Goal: Task Accomplishment & Management: Manage account settings

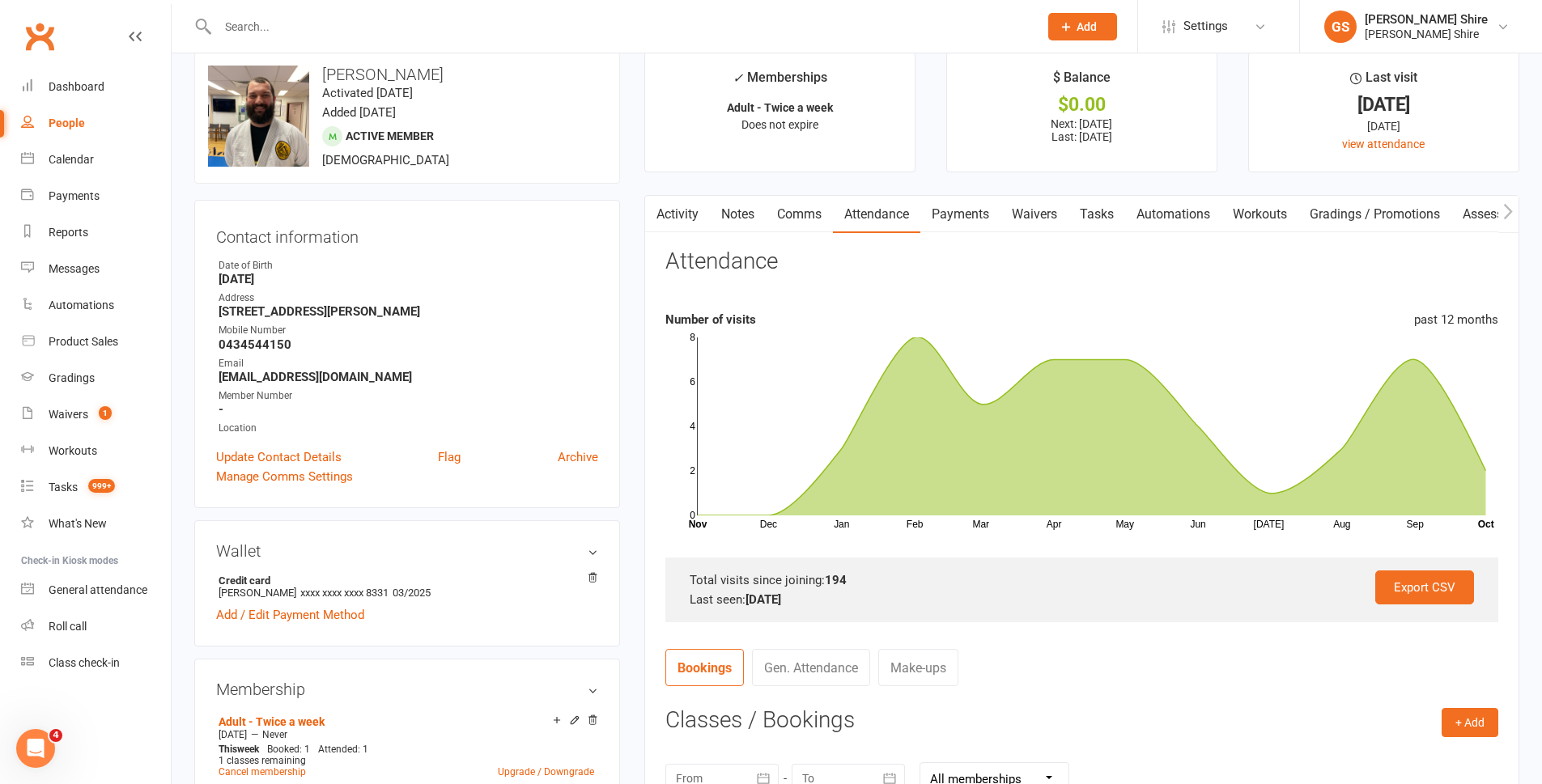
click at [556, 19] on input "text" at bounding box center [620, 26] width 814 height 23
type input "s"
click at [225, 29] on input "text" at bounding box center [620, 26] width 814 height 23
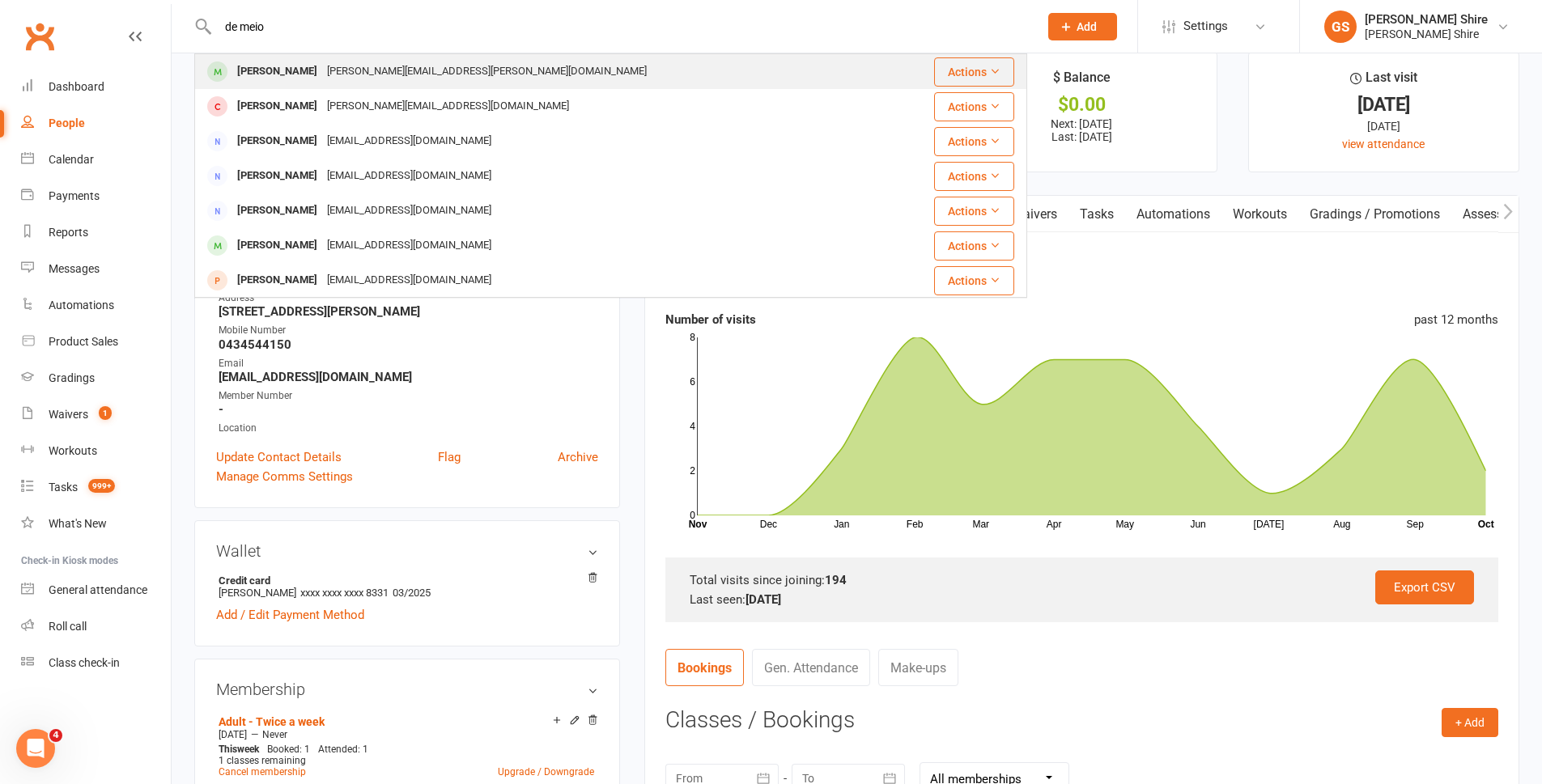
type input "de meio"
click at [270, 65] on div "[PERSON_NAME]" at bounding box center [277, 72] width 90 height 24
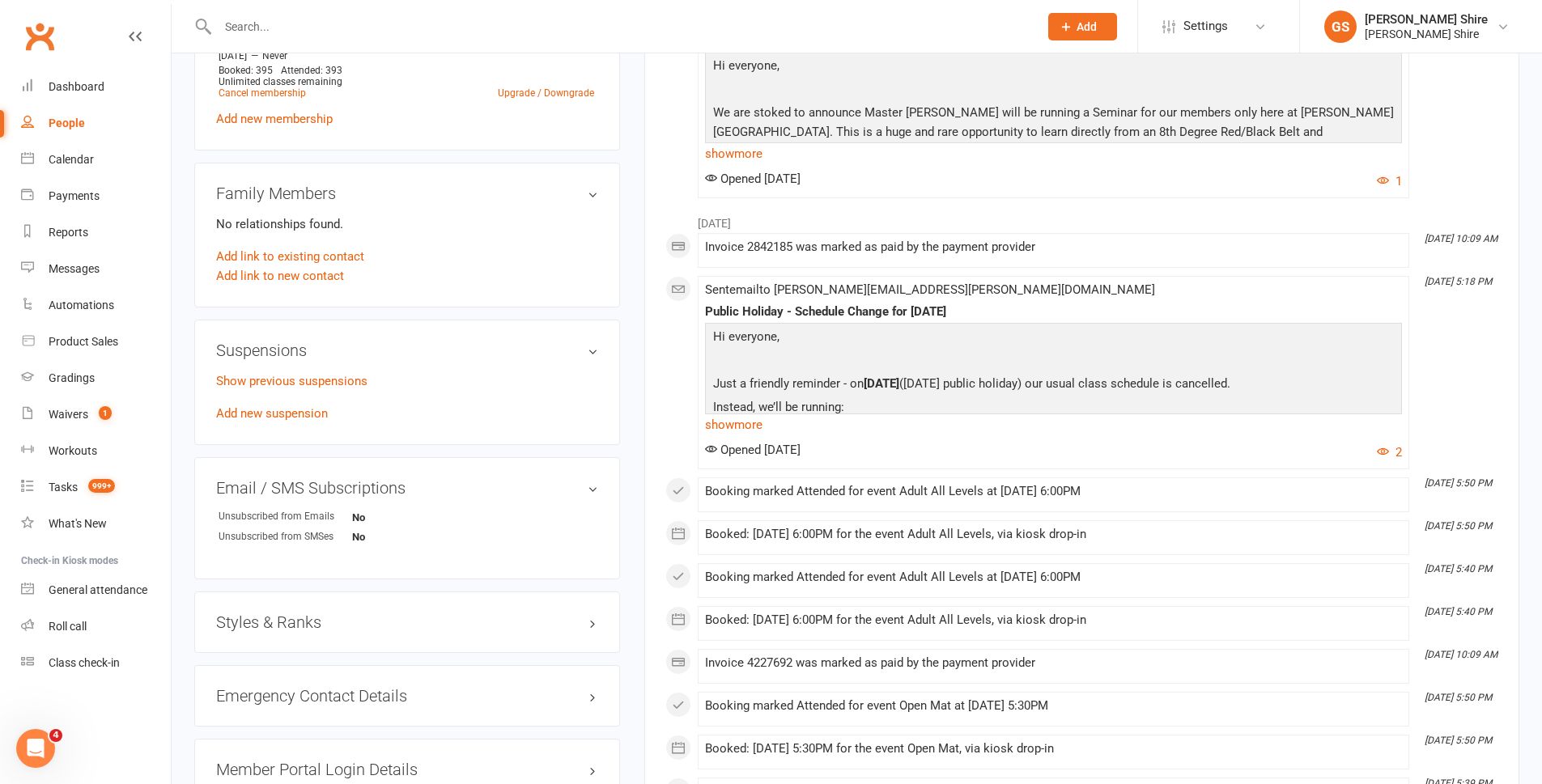
scroll to position [808, 0]
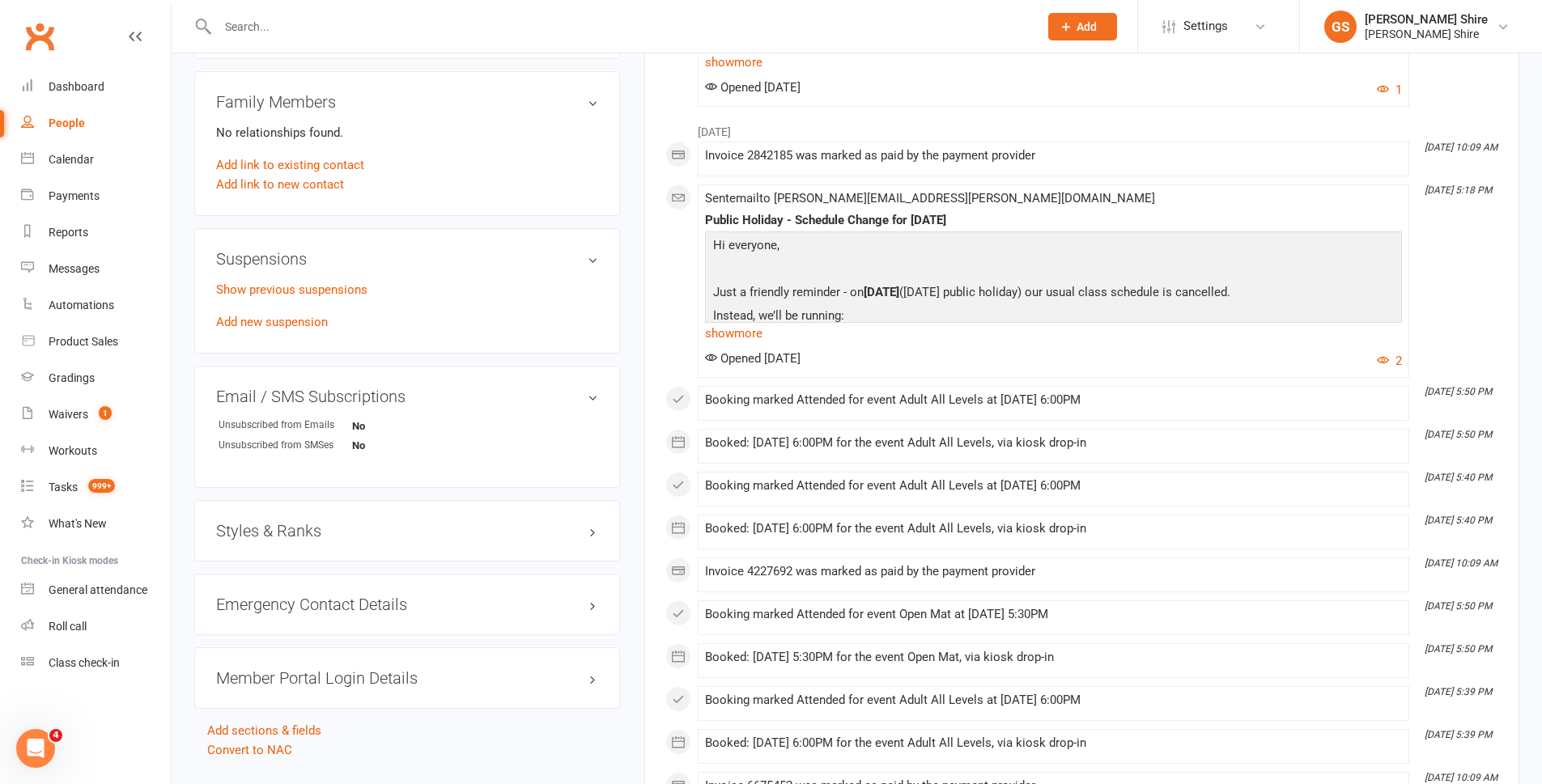
click at [385, 522] on h3 "Styles & Ranks" at bounding box center [406, 531] width 382 height 18
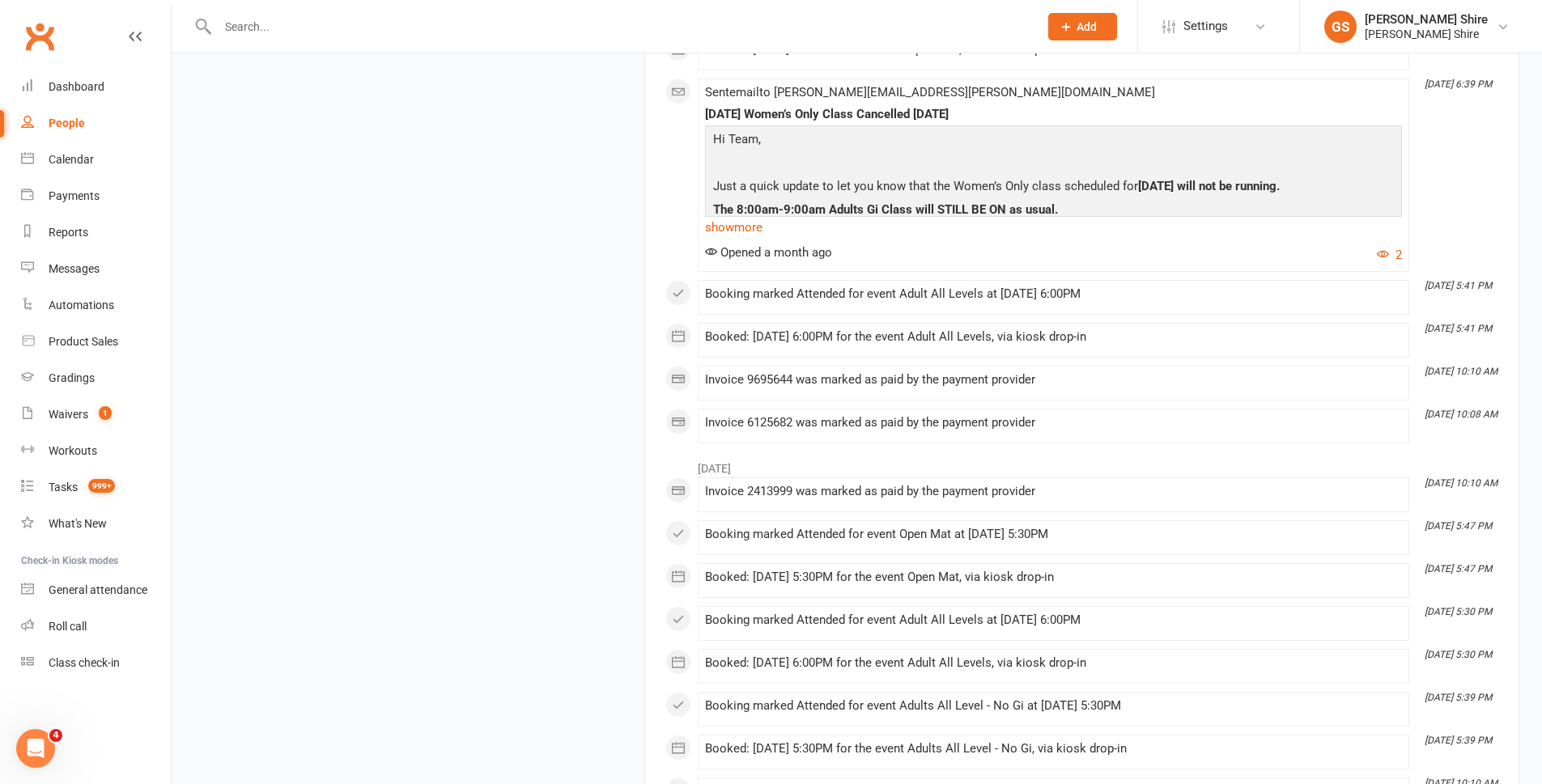
scroll to position [1860, 0]
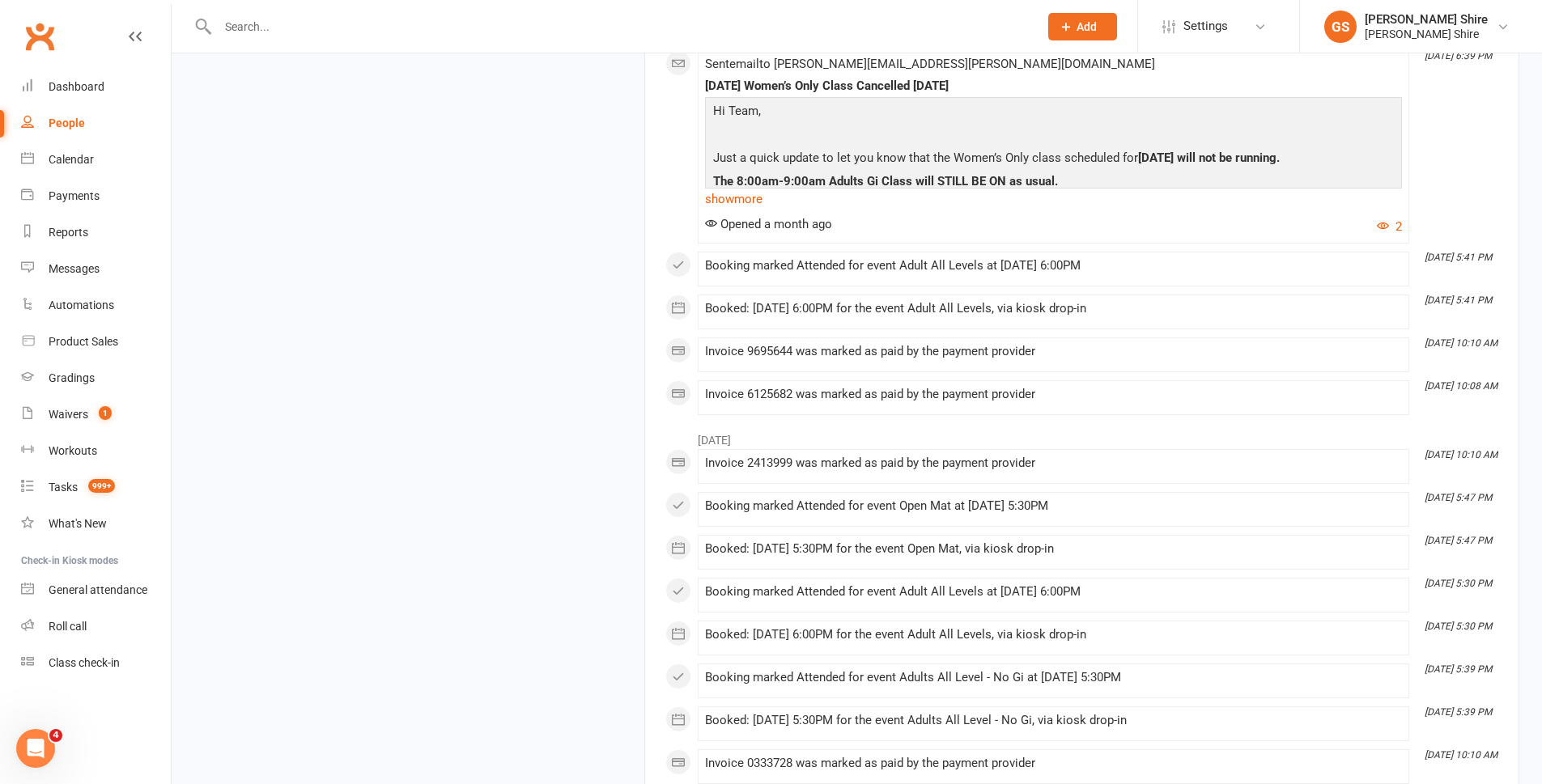
click at [373, 32] on input "text" at bounding box center [620, 26] width 814 height 23
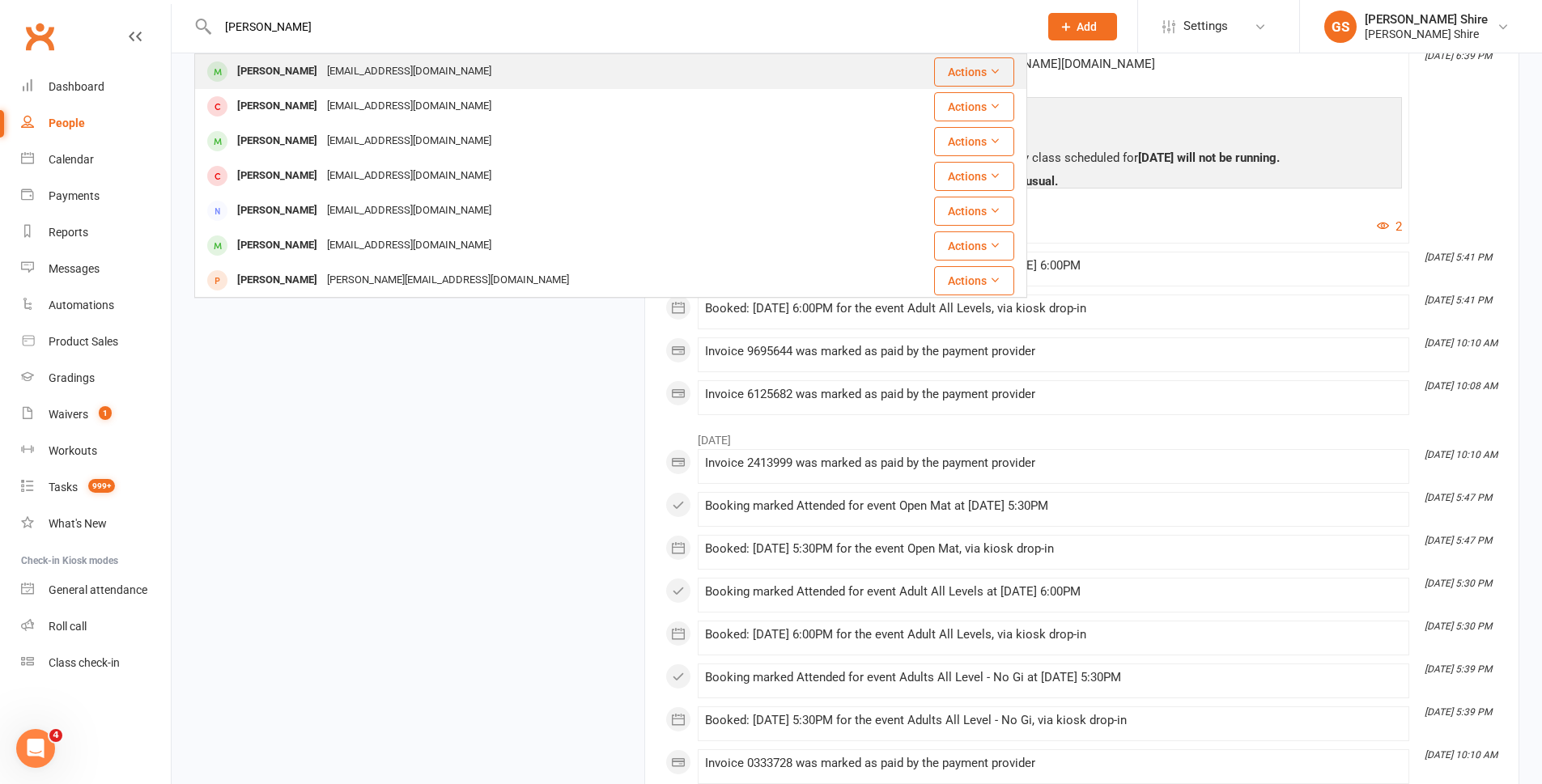
type input "[PERSON_NAME]"
click at [328, 69] on div "[EMAIL_ADDRESS][DOMAIN_NAME]" at bounding box center [409, 72] width 174 height 24
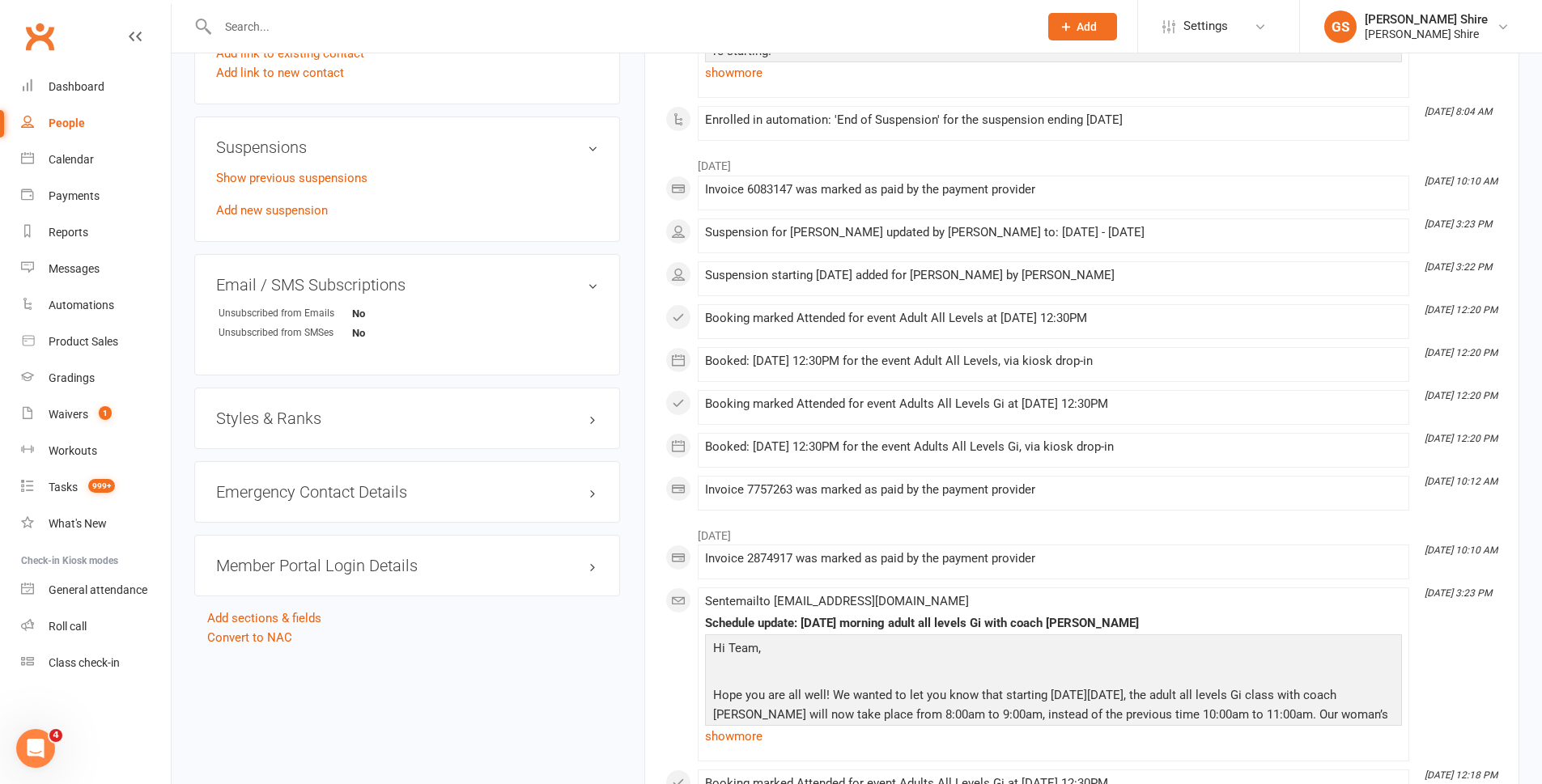
scroll to position [971, 0]
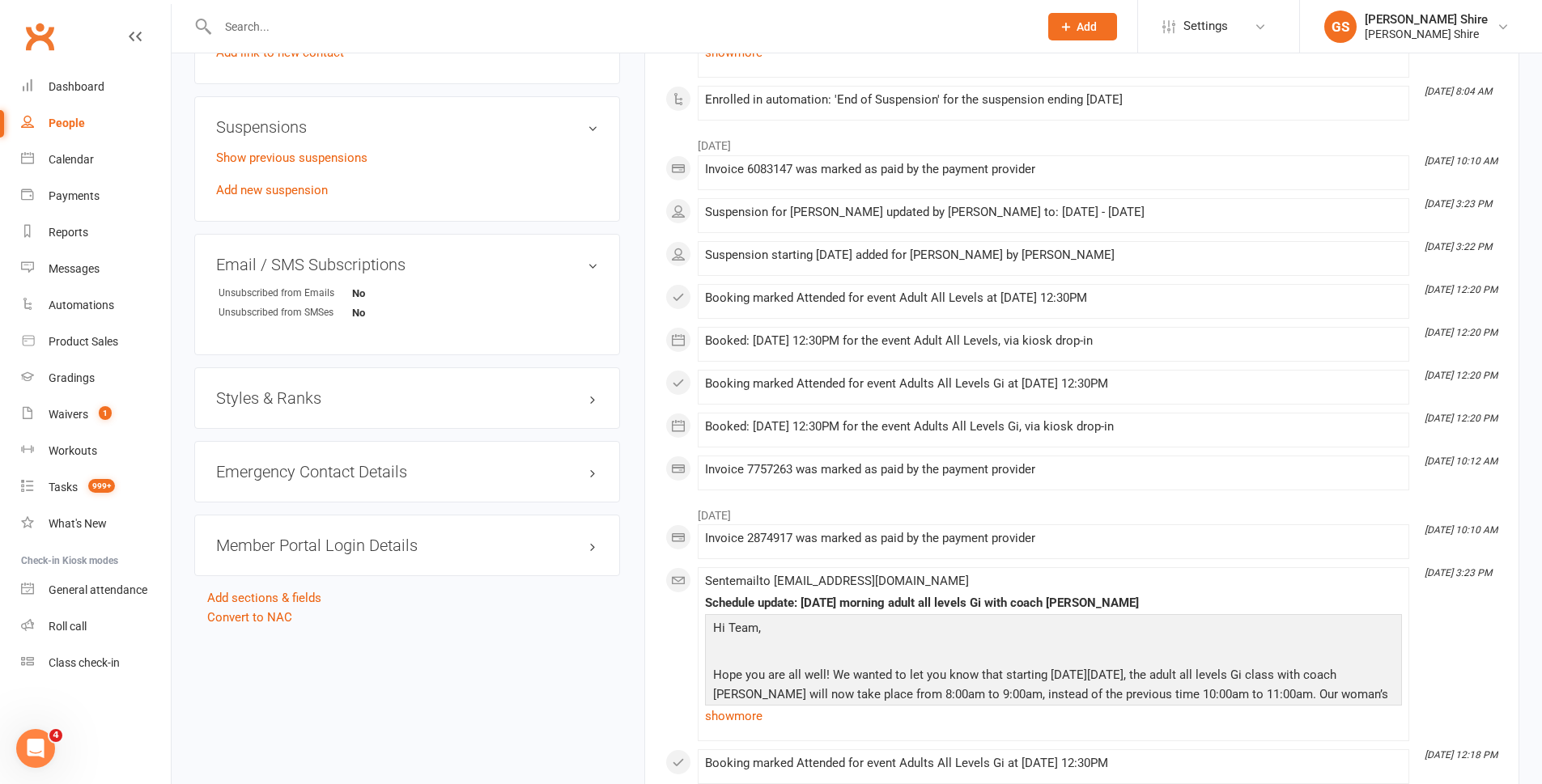
click at [289, 392] on h3 "Styles & Ranks" at bounding box center [406, 397] width 382 height 18
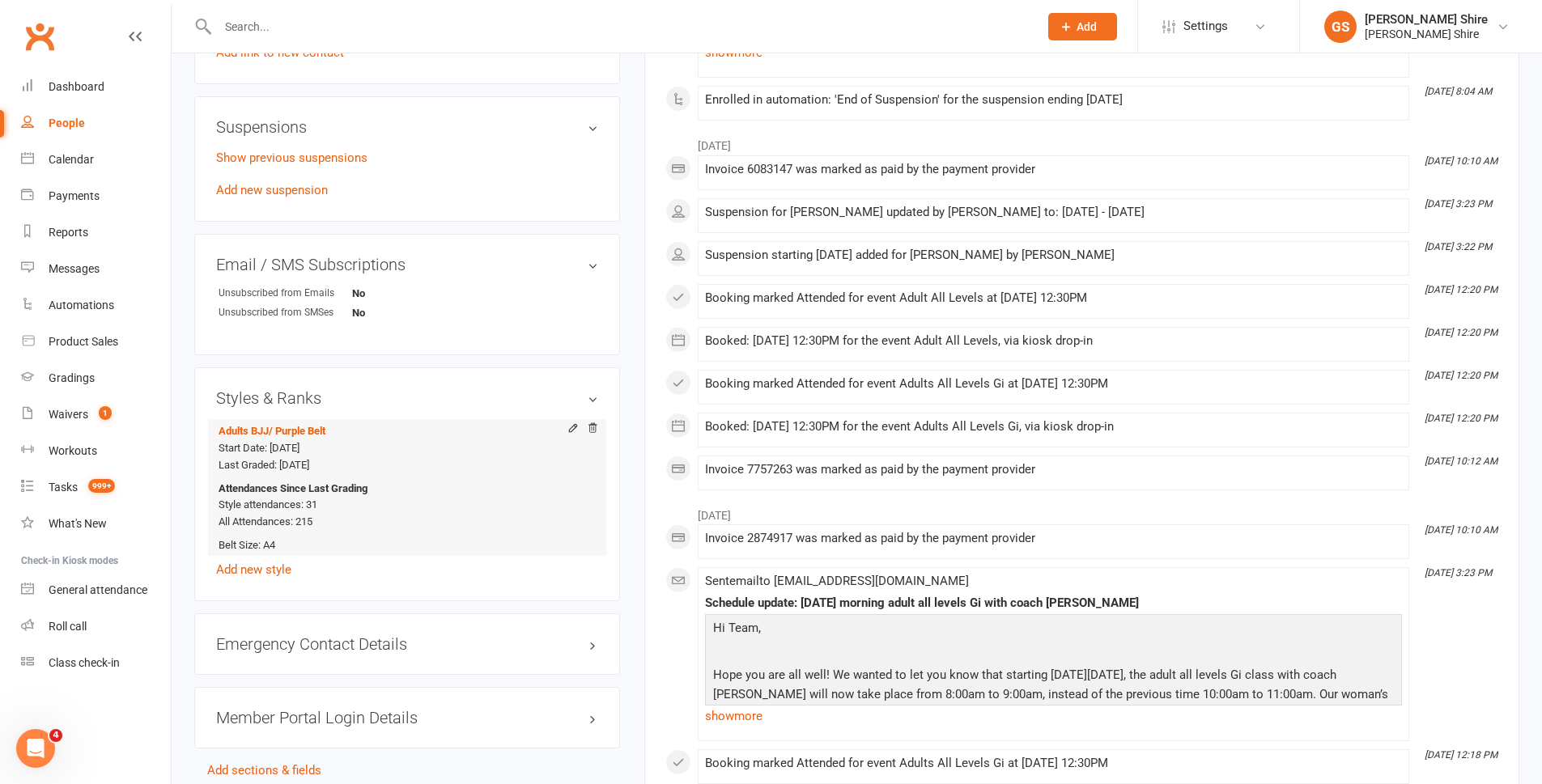
click at [276, 421] on li "Adults BJJ / Purple Belt Start Date: [DATE] Last Graded: [DATE] Attendances Sin…" at bounding box center [406, 488] width 382 height 136
click at [571, 426] on icon at bounding box center [572, 427] width 8 height 8
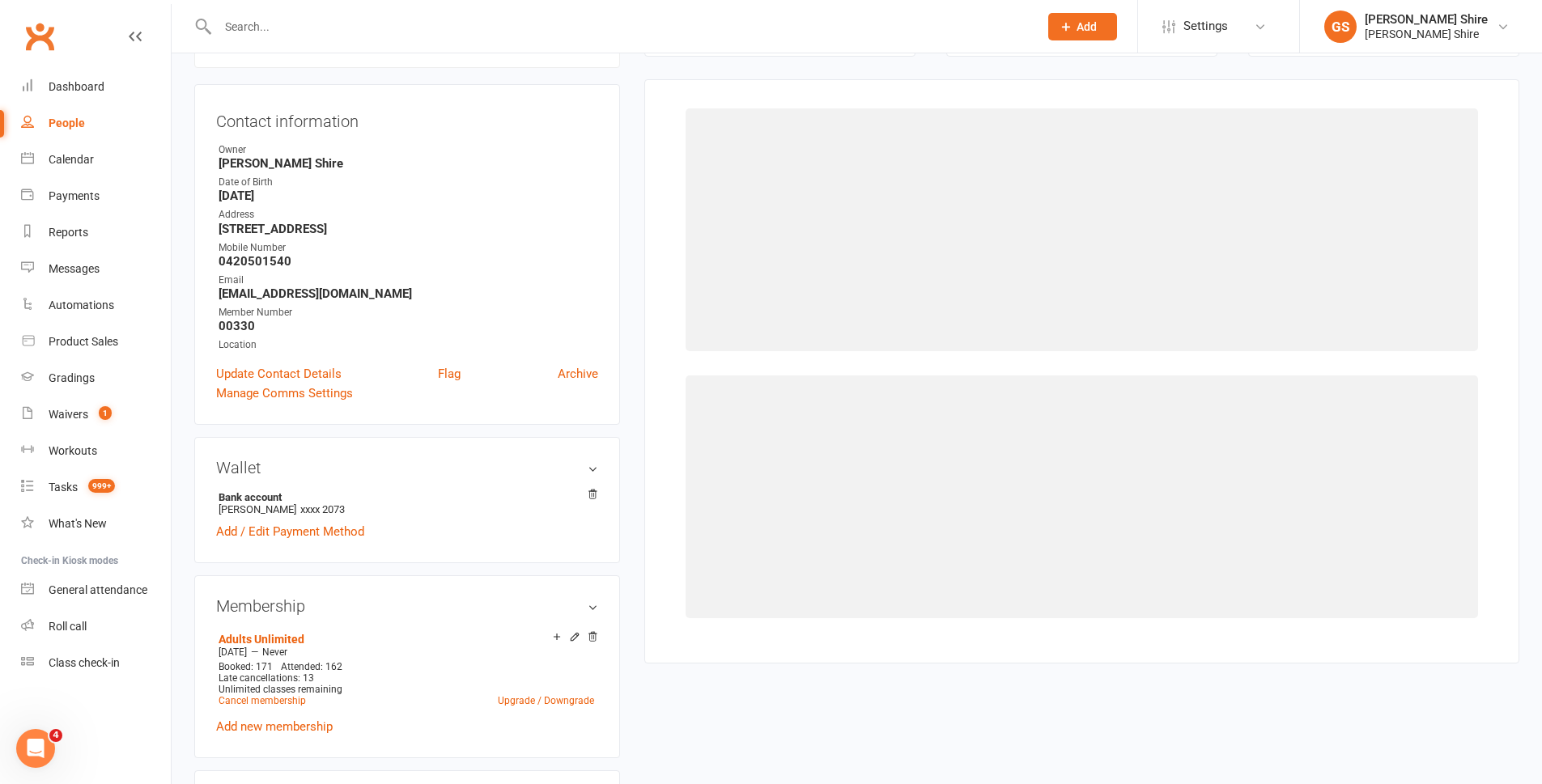
scroll to position [138, 0]
select select "16864"
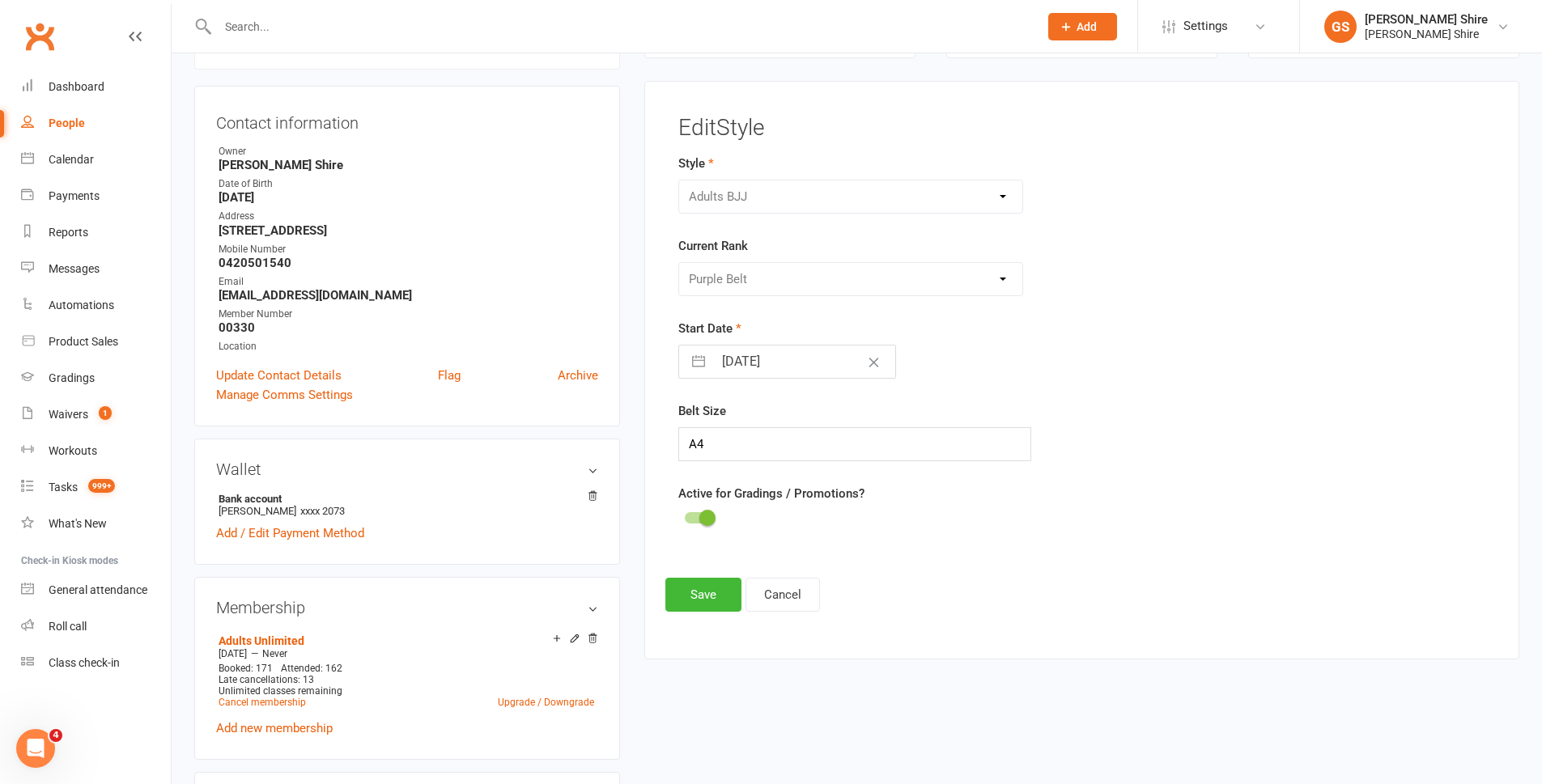
click at [873, 276] on div "Please Select Starting Rank Blue Belt Purple Belt Brown Belt Black Belt" at bounding box center [851, 279] width 345 height 34
click at [1006, 276] on div "Please Select Starting Rank Blue Belt Purple Belt Brown Belt Black Belt" at bounding box center [851, 279] width 345 height 34
click at [781, 270] on div "Please Select Starting Rank Blue Belt Purple Belt Brown Belt Black Belt" at bounding box center [851, 279] width 345 height 34
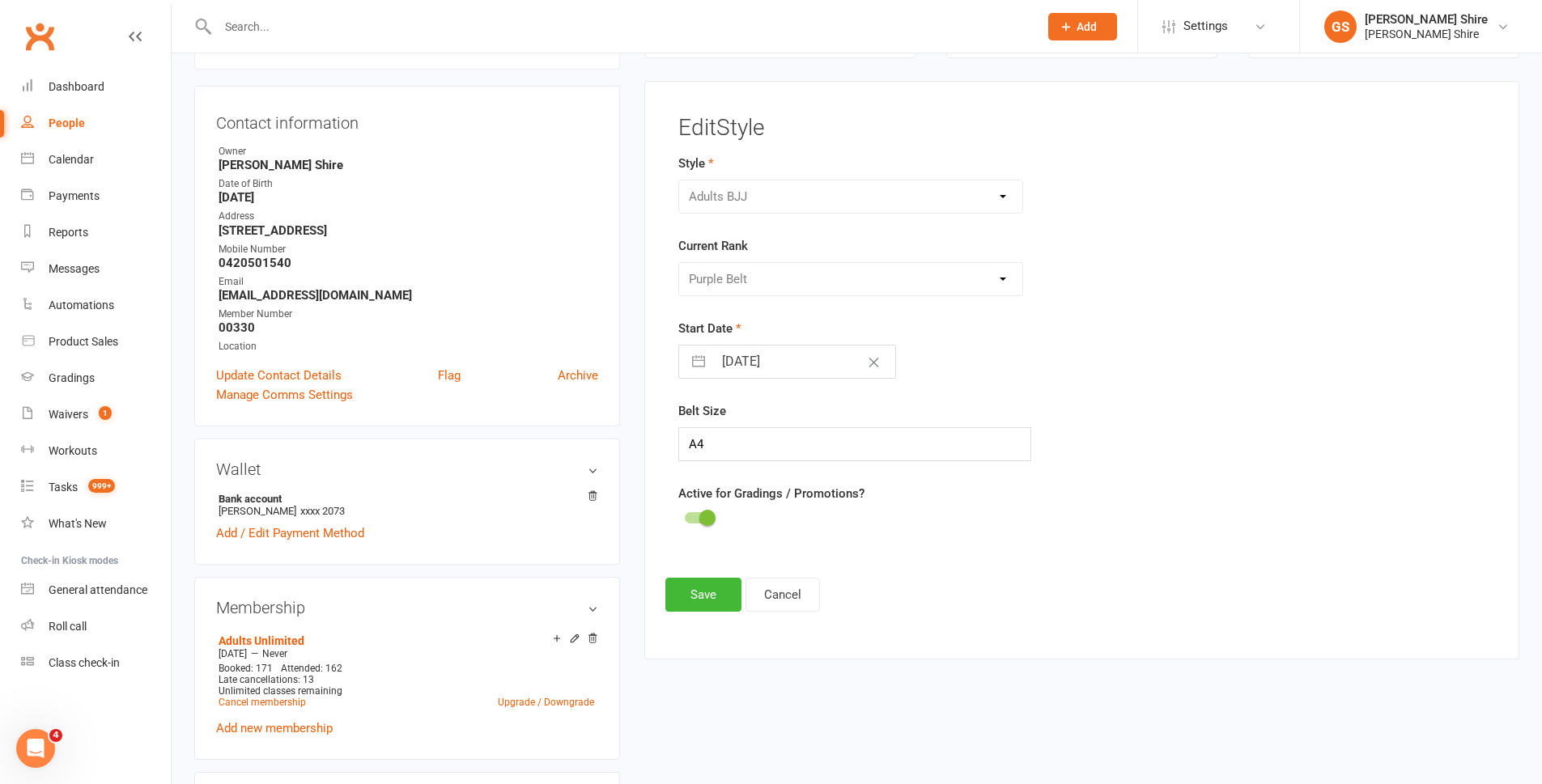
click at [781, 270] on div "Please Select Starting Rank Blue Belt Purple Belt Brown Belt Black Belt" at bounding box center [851, 279] width 345 height 34
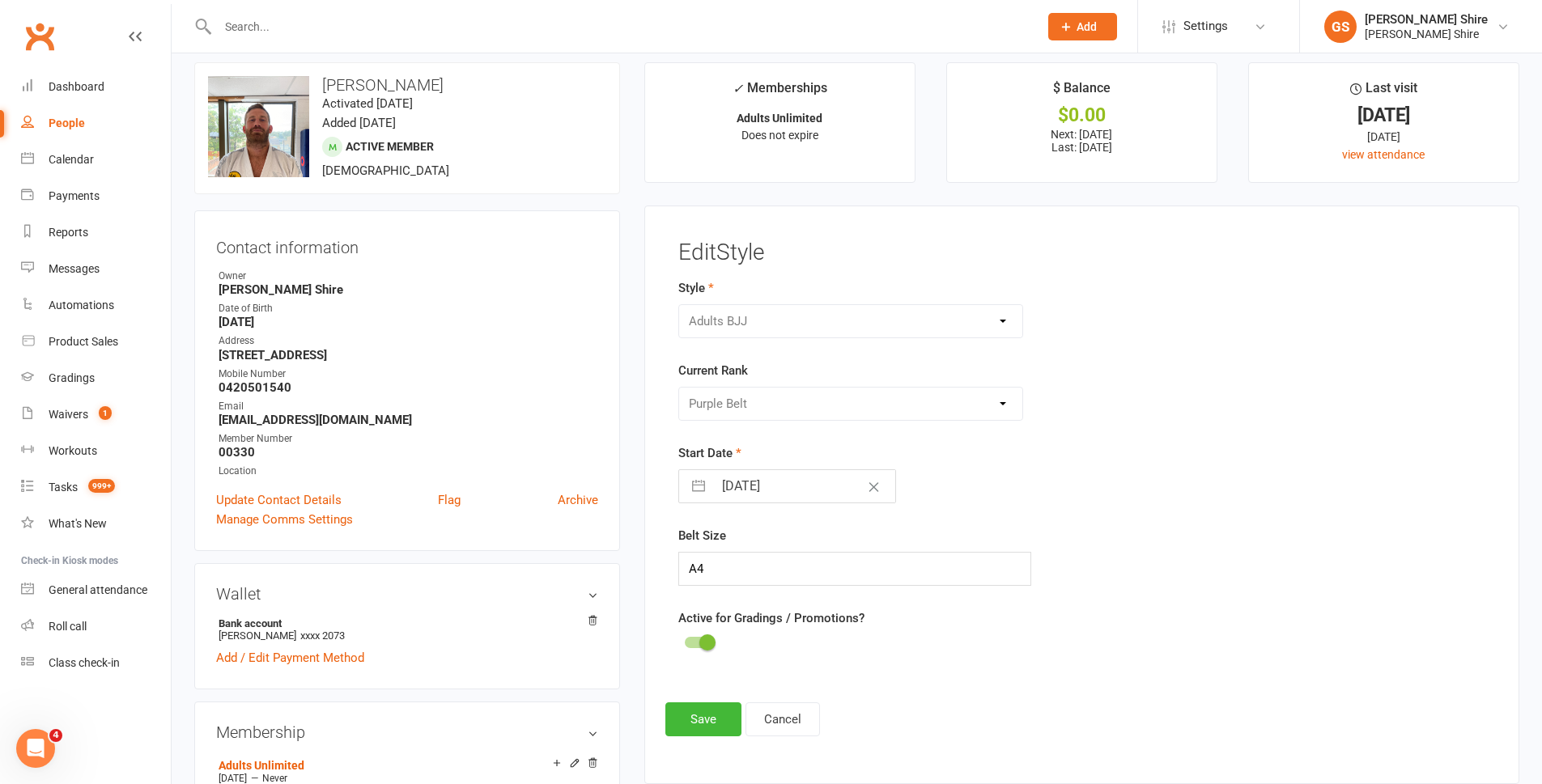
scroll to position [0, 0]
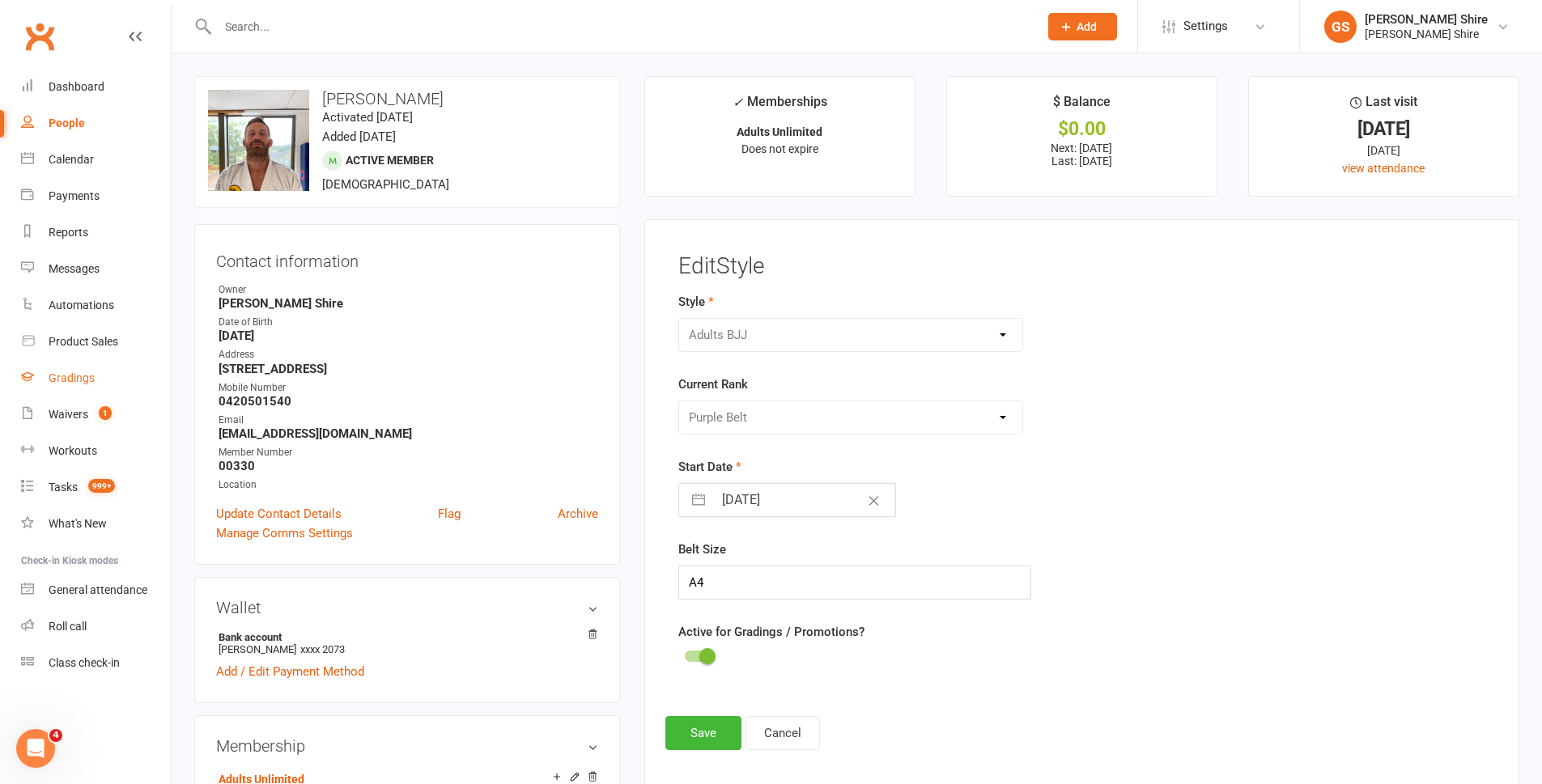
click at [113, 387] on link "Gradings" at bounding box center [96, 377] width 150 height 36
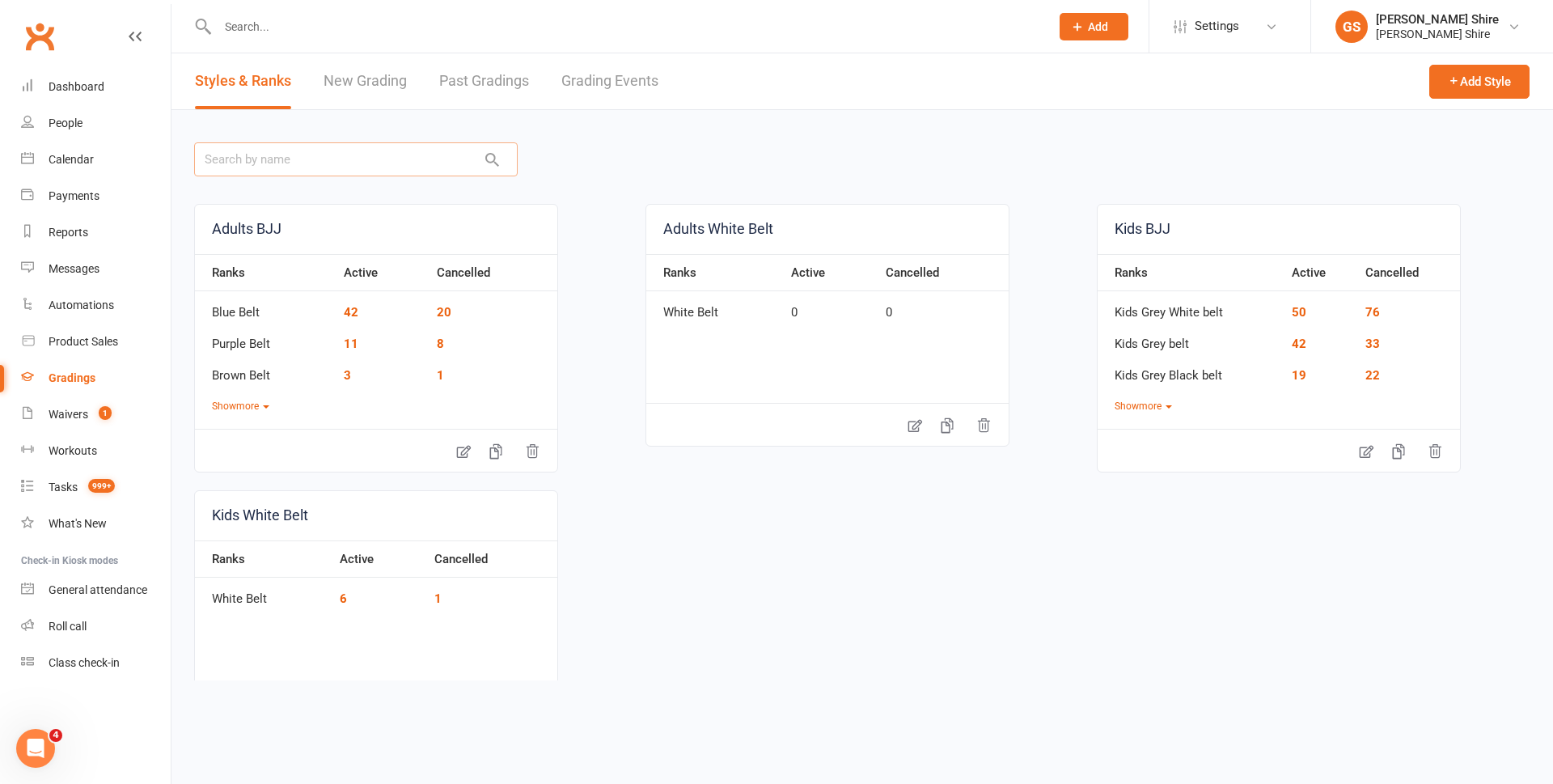
click at [357, 155] on input "text" at bounding box center [356, 159] width 323 height 34
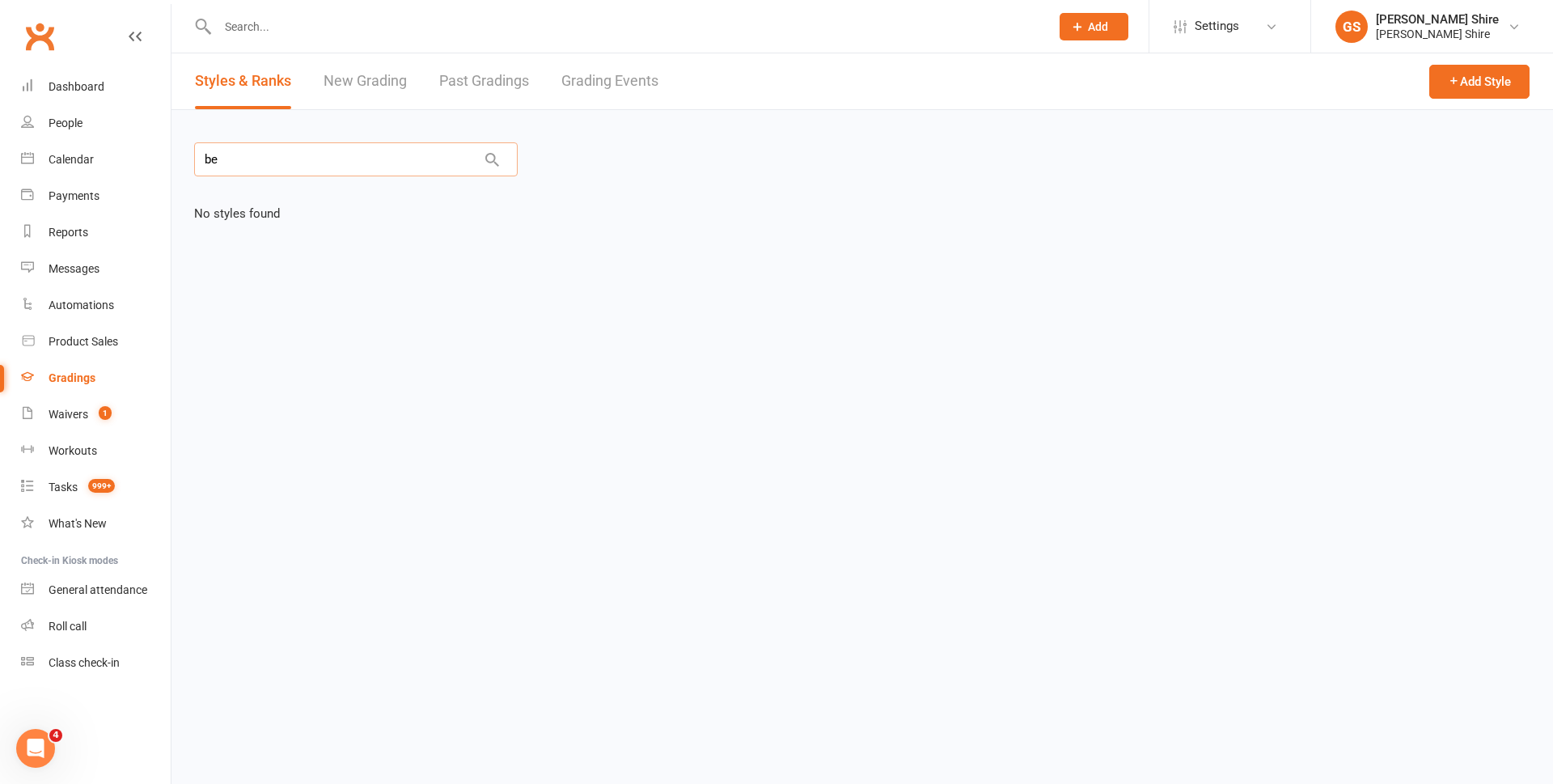
type input "b"
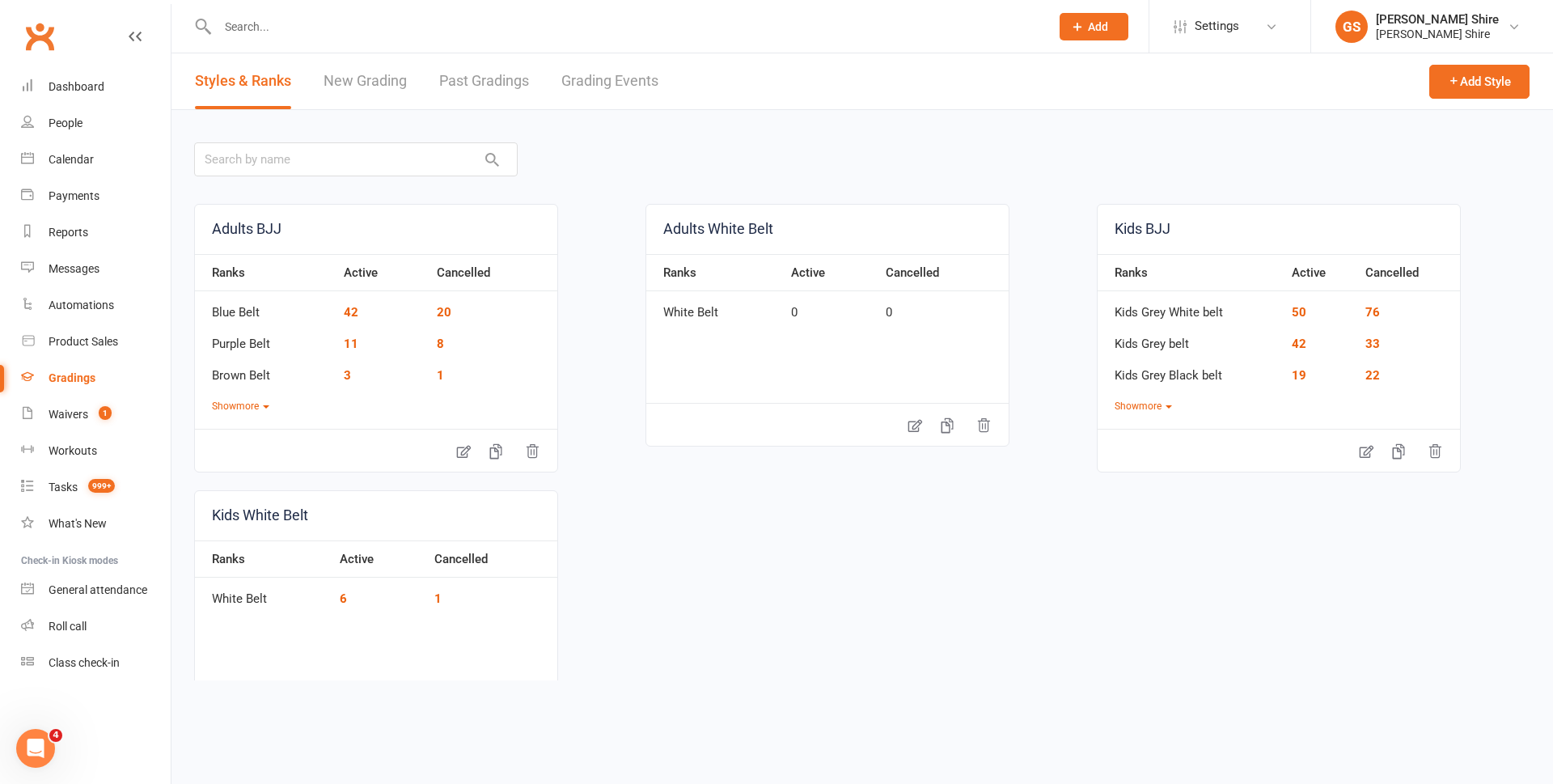
click at [375, 82] on link "New Grading" at bounding box center [365, 81] width 83 height 56
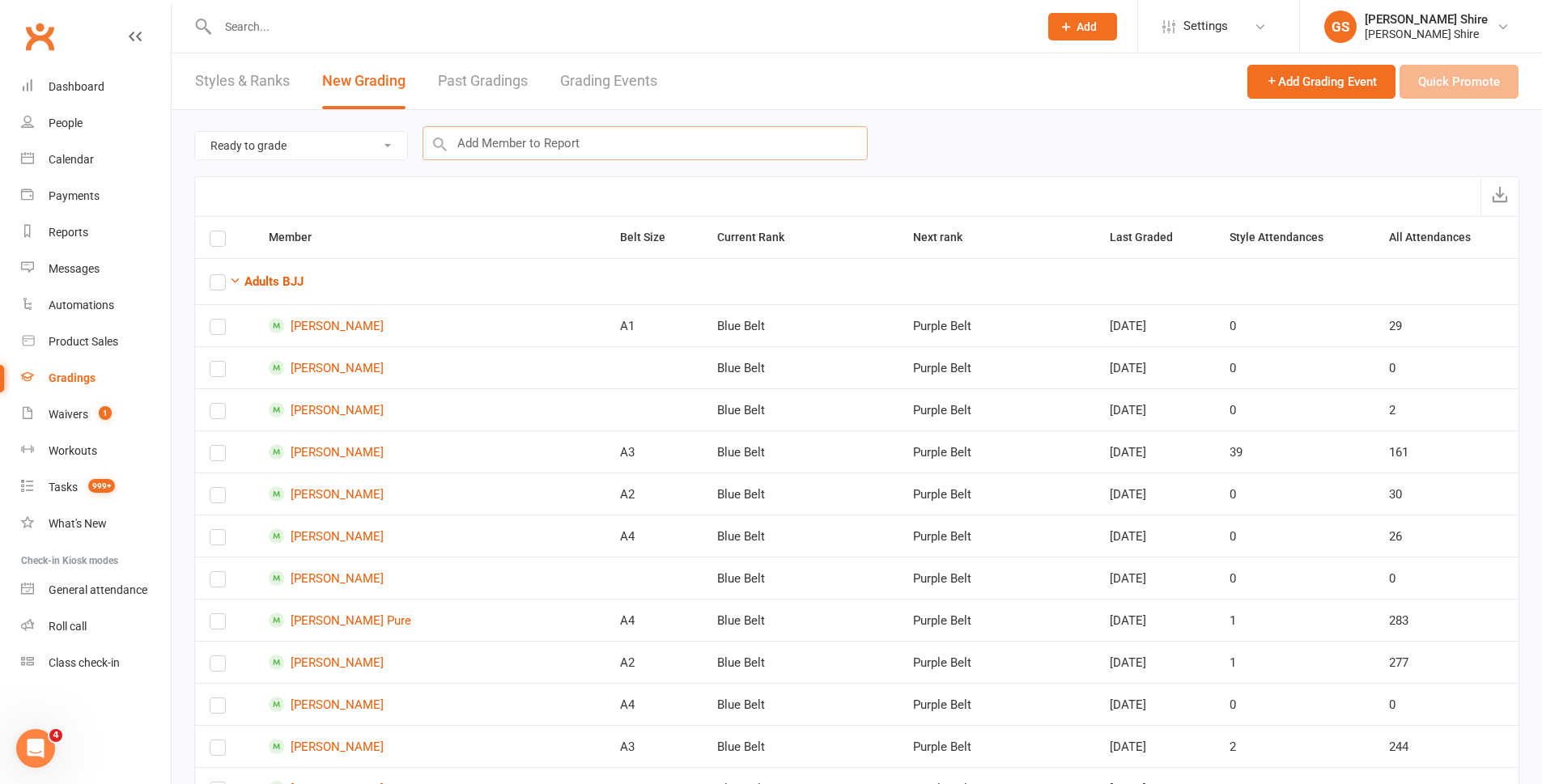
click at [617, 135] on input "text" at bounding box center [645, 143] width 445 height 34
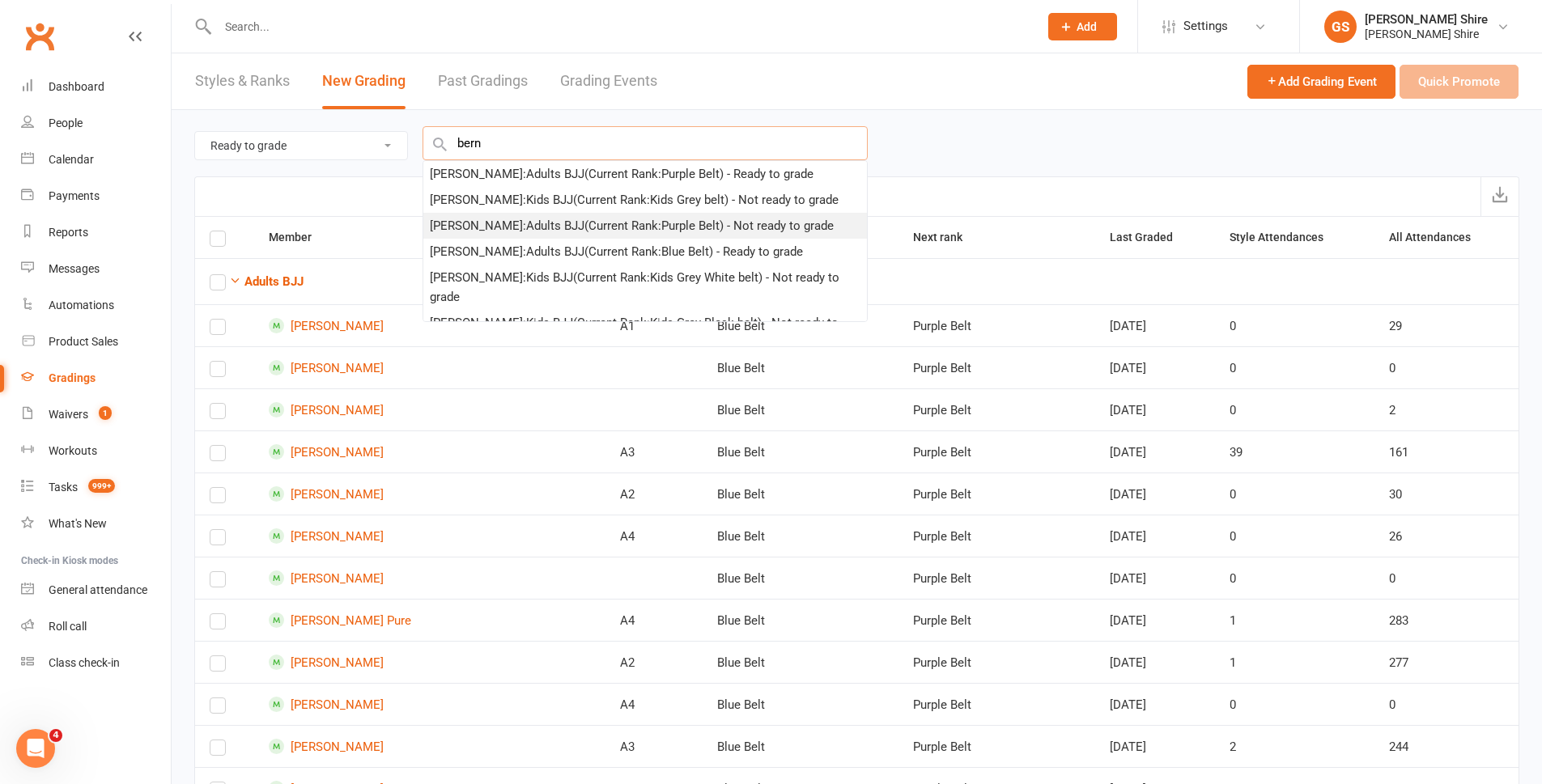
type input "bern"
click at [543, 231] on div "[PERSON_NAME] : Adults BJJ (Current Rank: Purple Belt ) - Not ready to grade" at bounding box center [631, 225] width 404 height 19
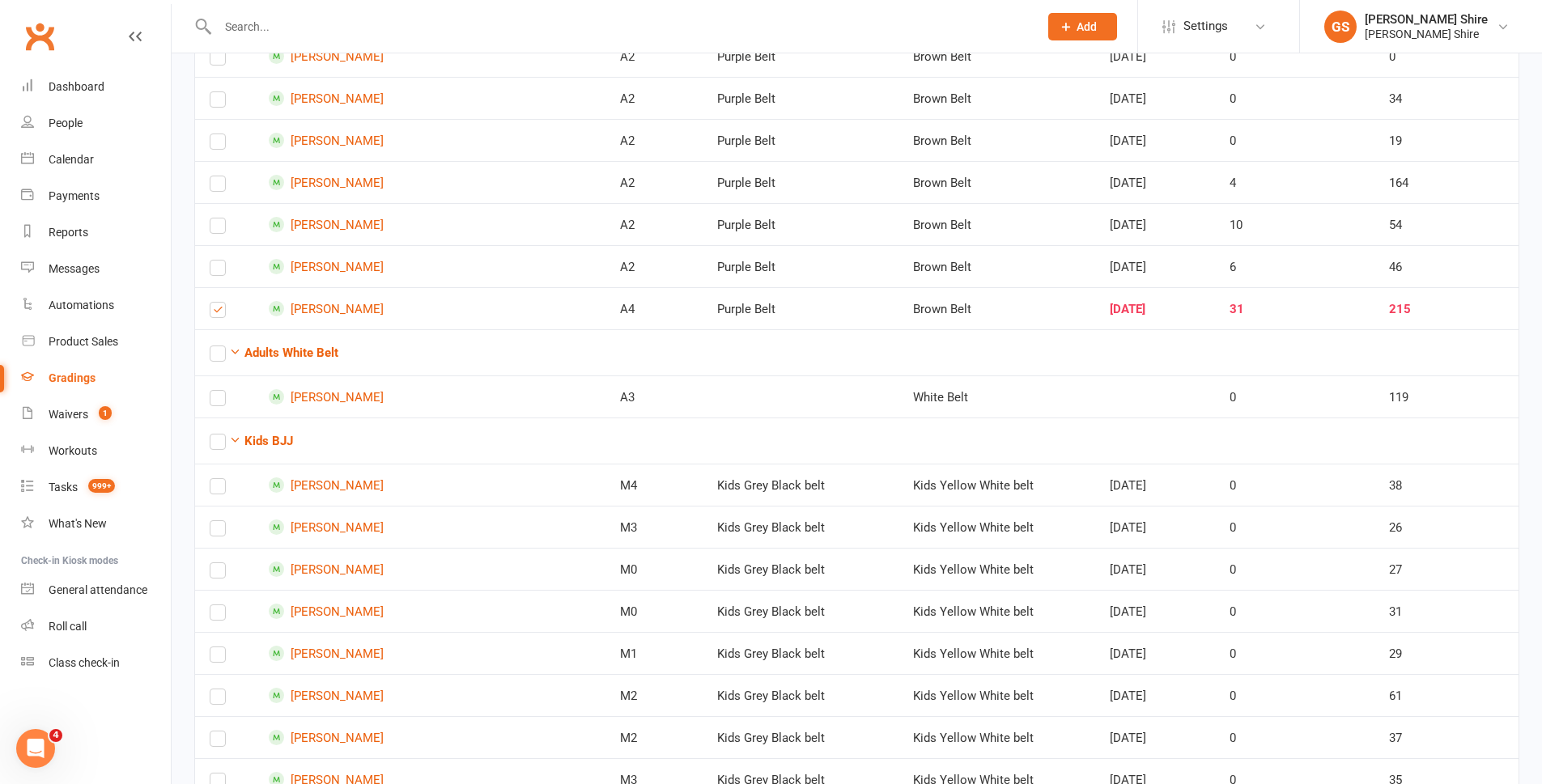
scroll to position [1699, 0]
click at [214, 314] on label at bounding box center [217, 314] width 16 height 0
click at [214, 303] on input "checkbox" at bounding box center [217, 303] width 16 height 0
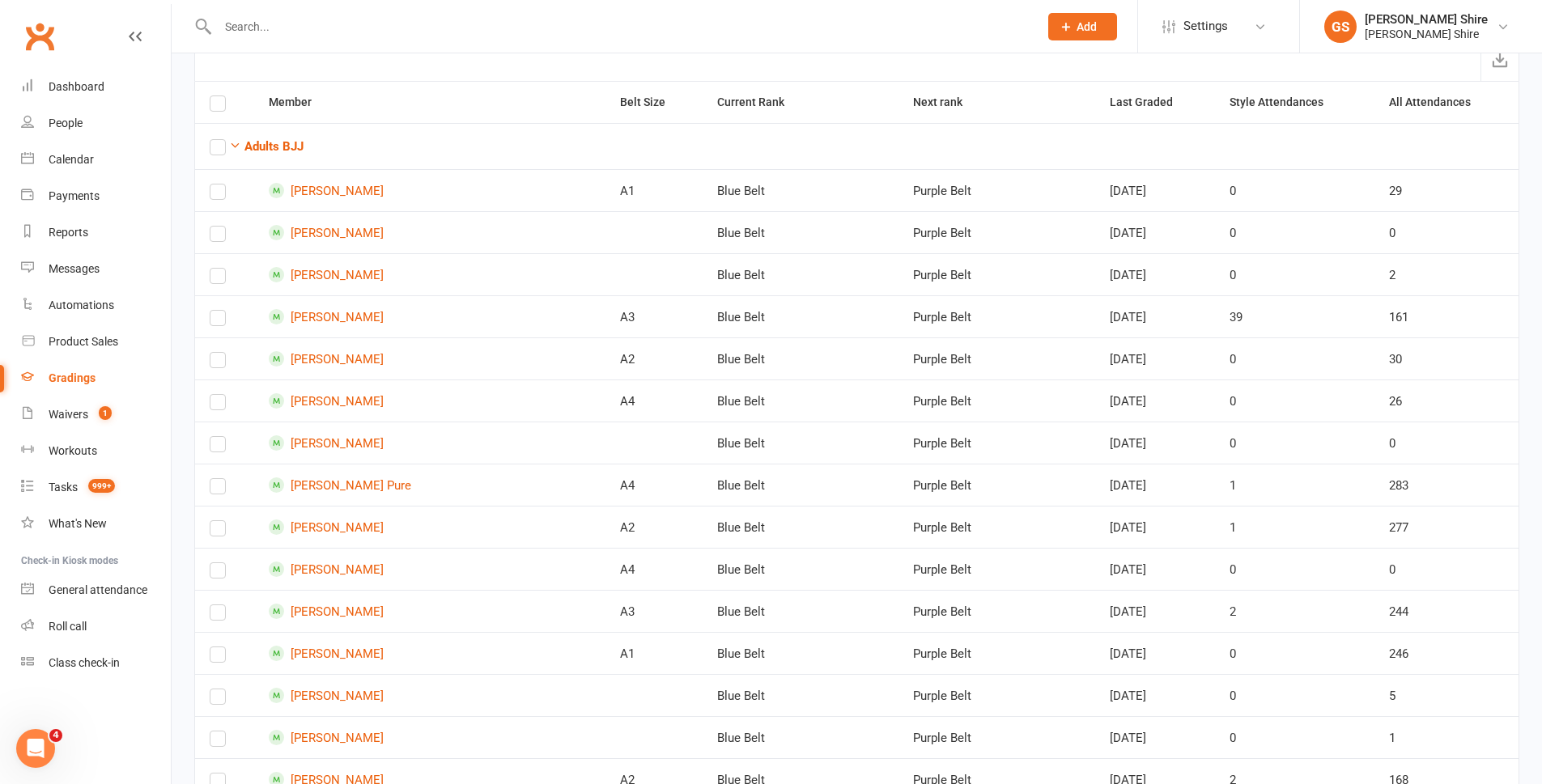
scroll to position [81, 0]
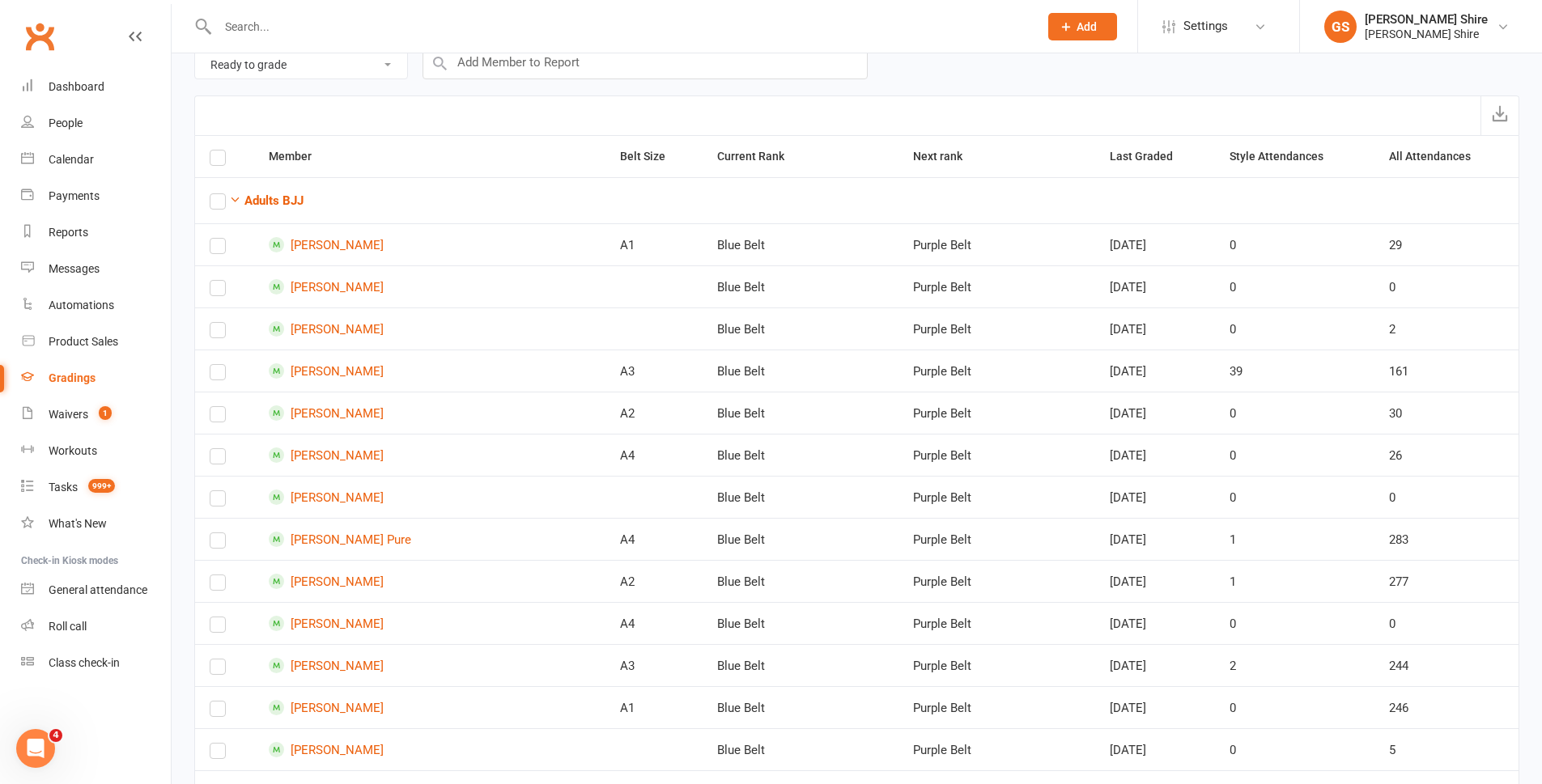
click at [292, 29] on input "text" at bounding box center [620, 26] width 814 height 23
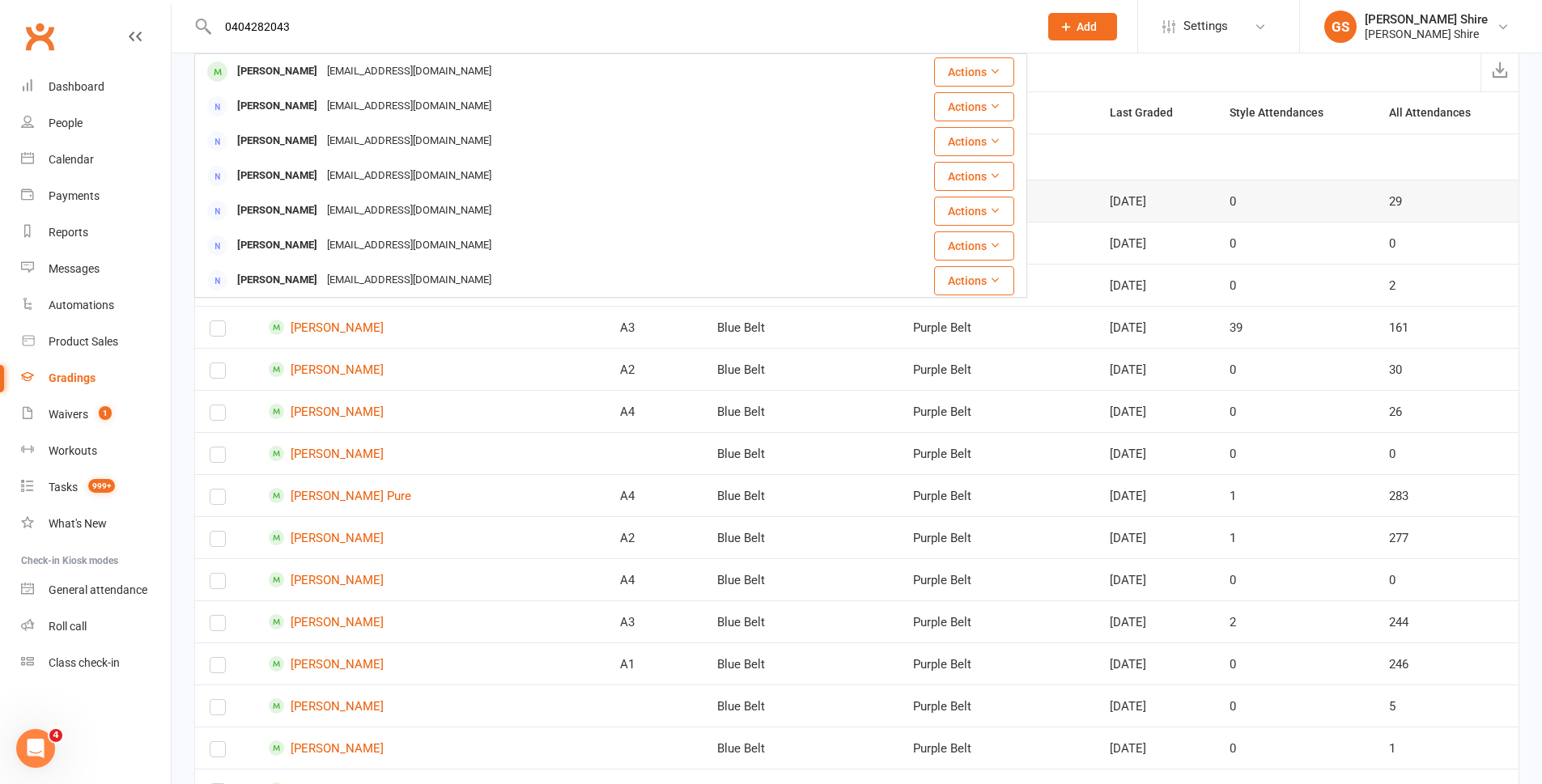
scroll to position [0, 0]
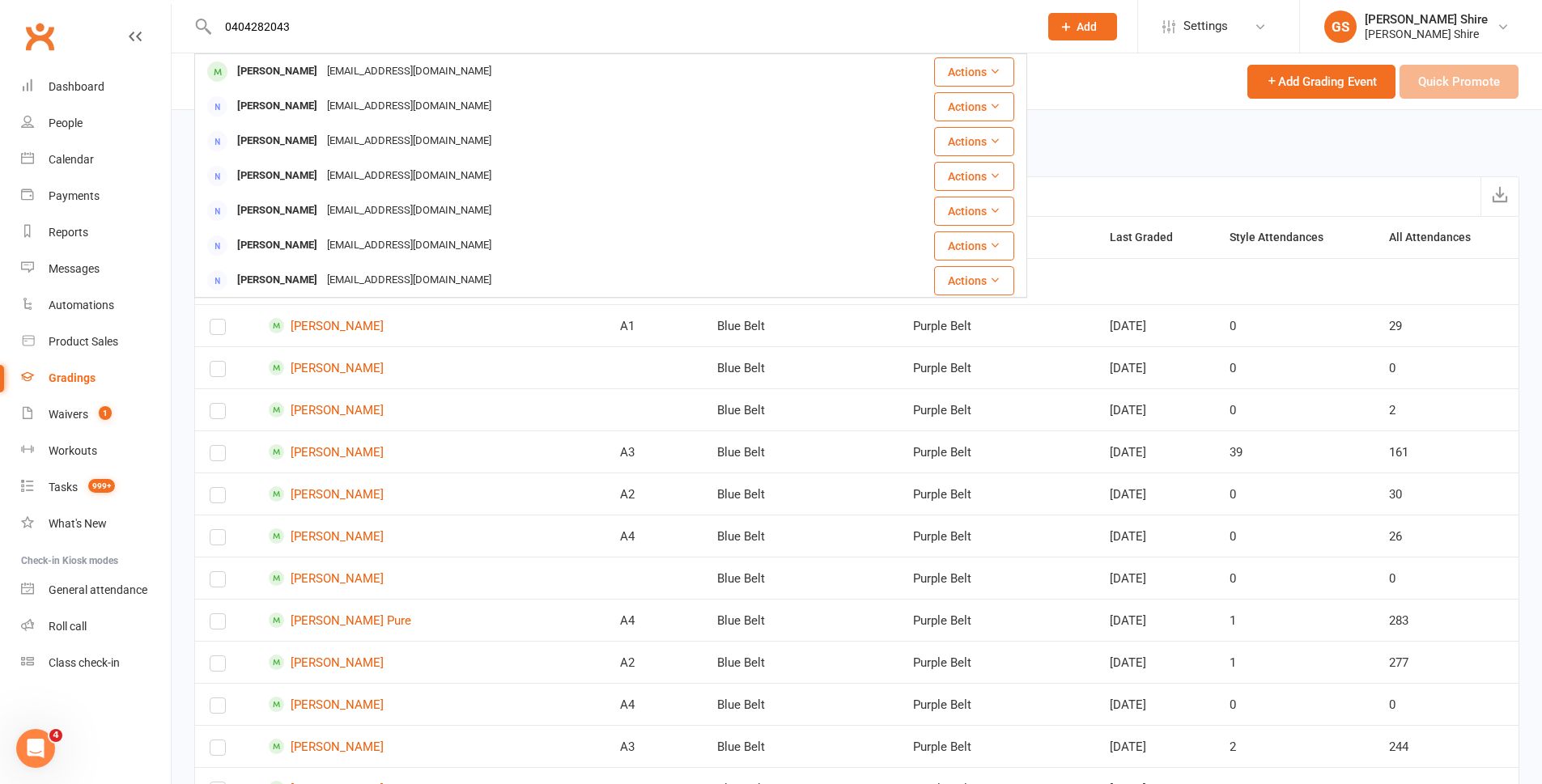
drag, startPoint x: 292, startPoint y: 30, endPoint x: 217, endPoint y: 30, distance: 75.0
click at [217, 30] on input "0404282043" at bounding box center [620, 26] width 814 height 23
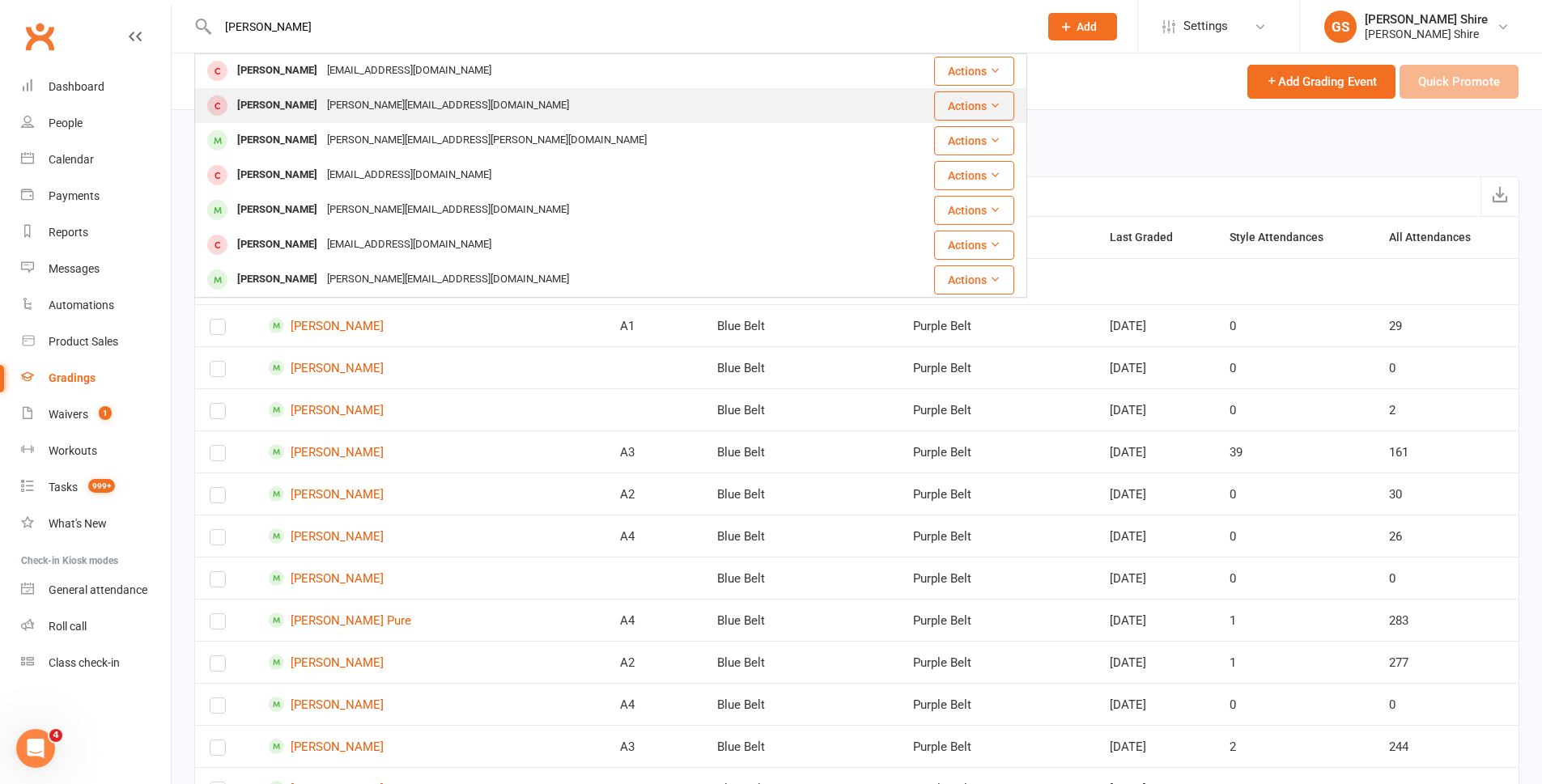
scroll to position [81, 0]
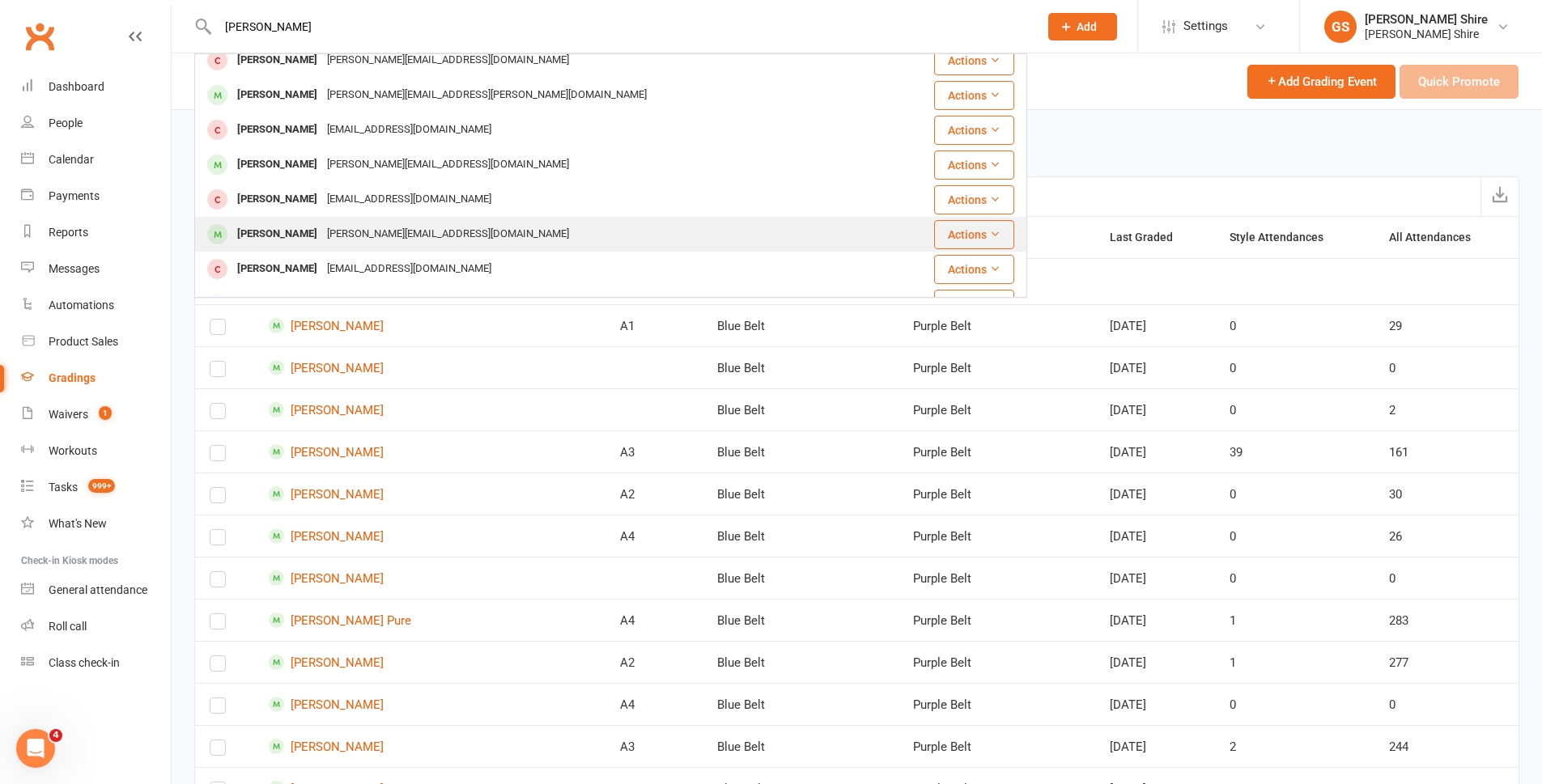
type input "[PERSON_NAME]"
click at [292, 224] on div "[PERSON_NAME]" at bounding box center [277, 234] width 90 height 24
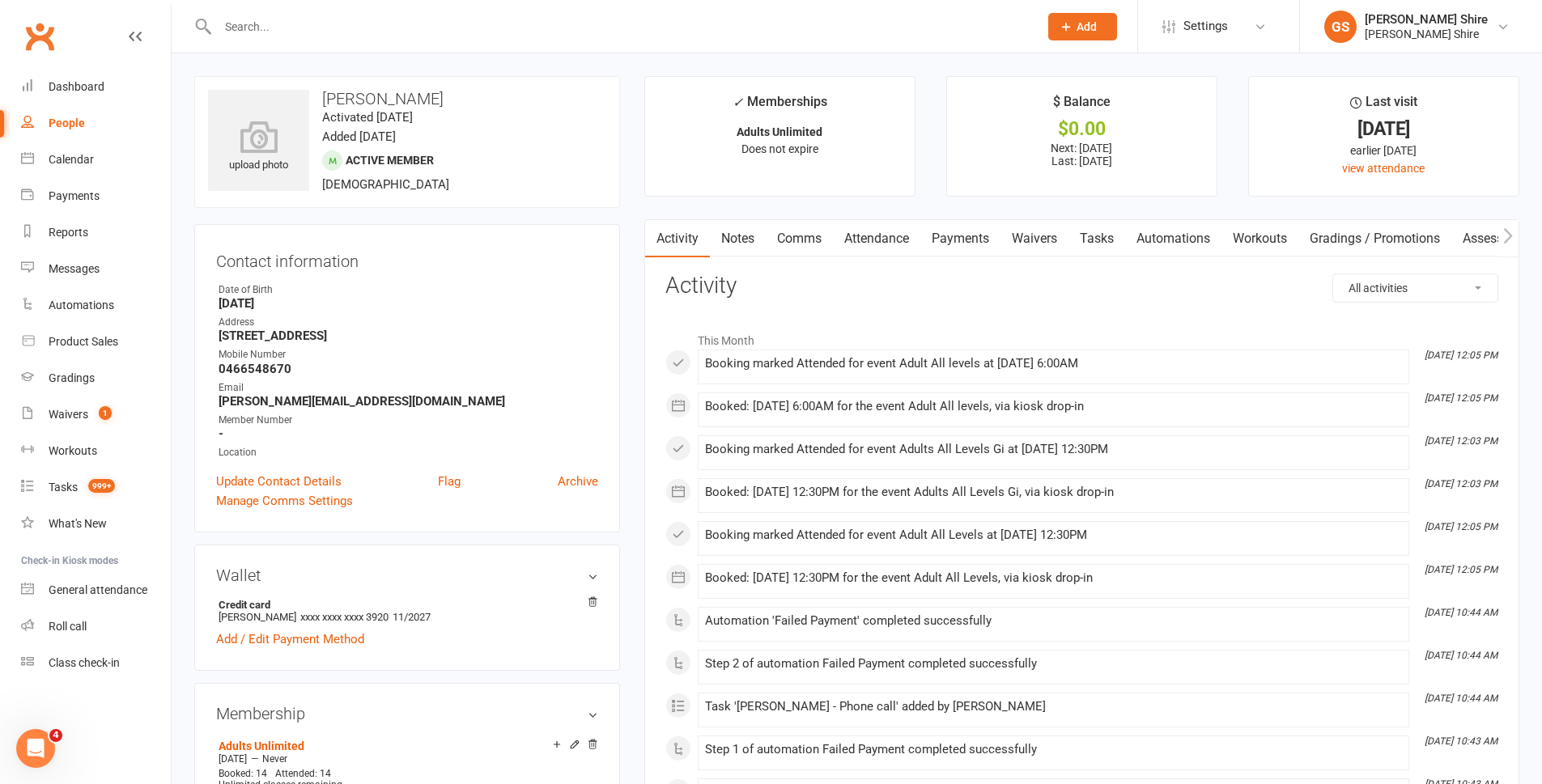
click at [946, 230] on link "Payments" at bounding box center [960, 238] width 80 height 37
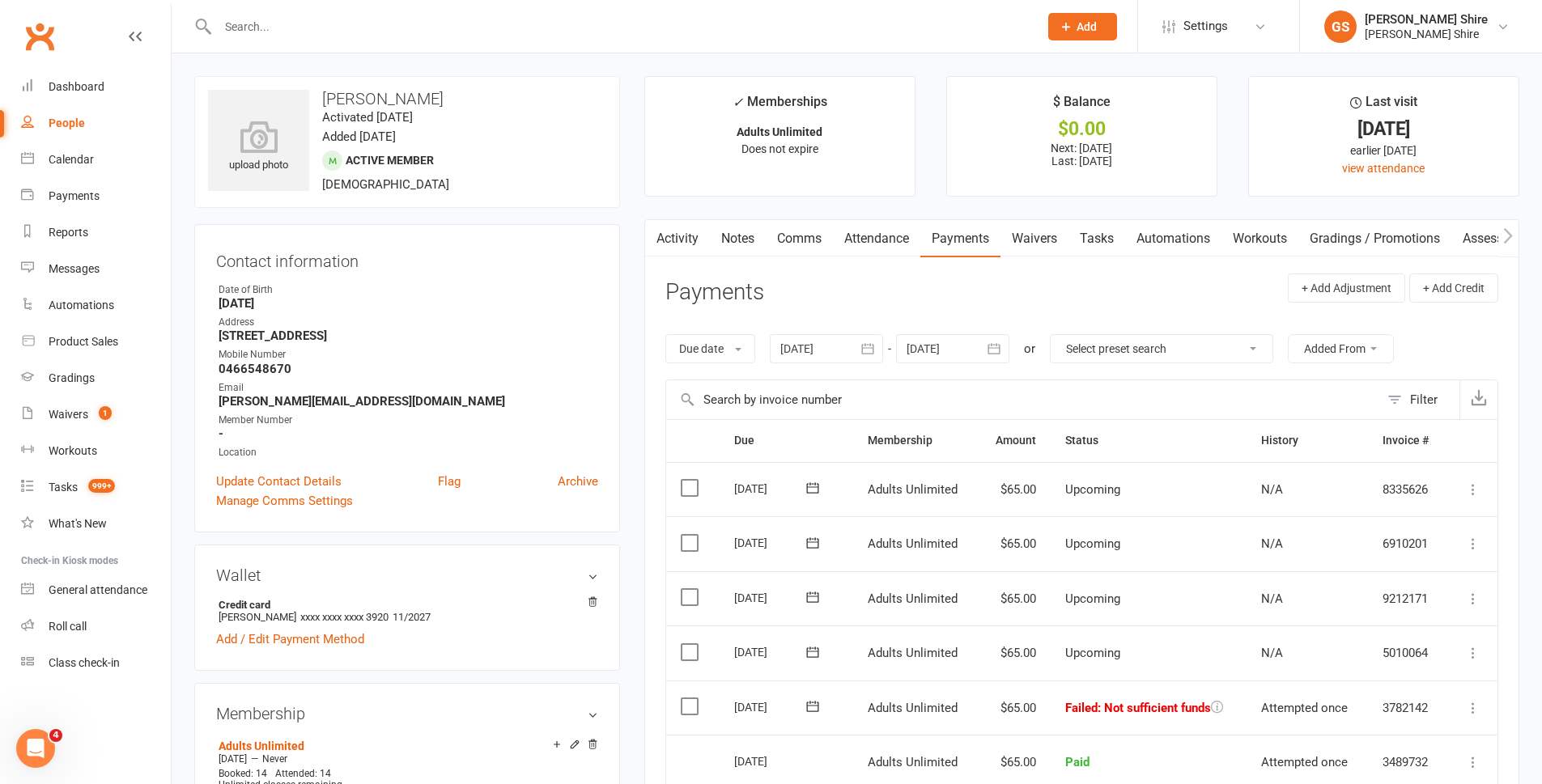
click at [1473, 706] on icon at bounding box center [1473, 707] width 16 height 16
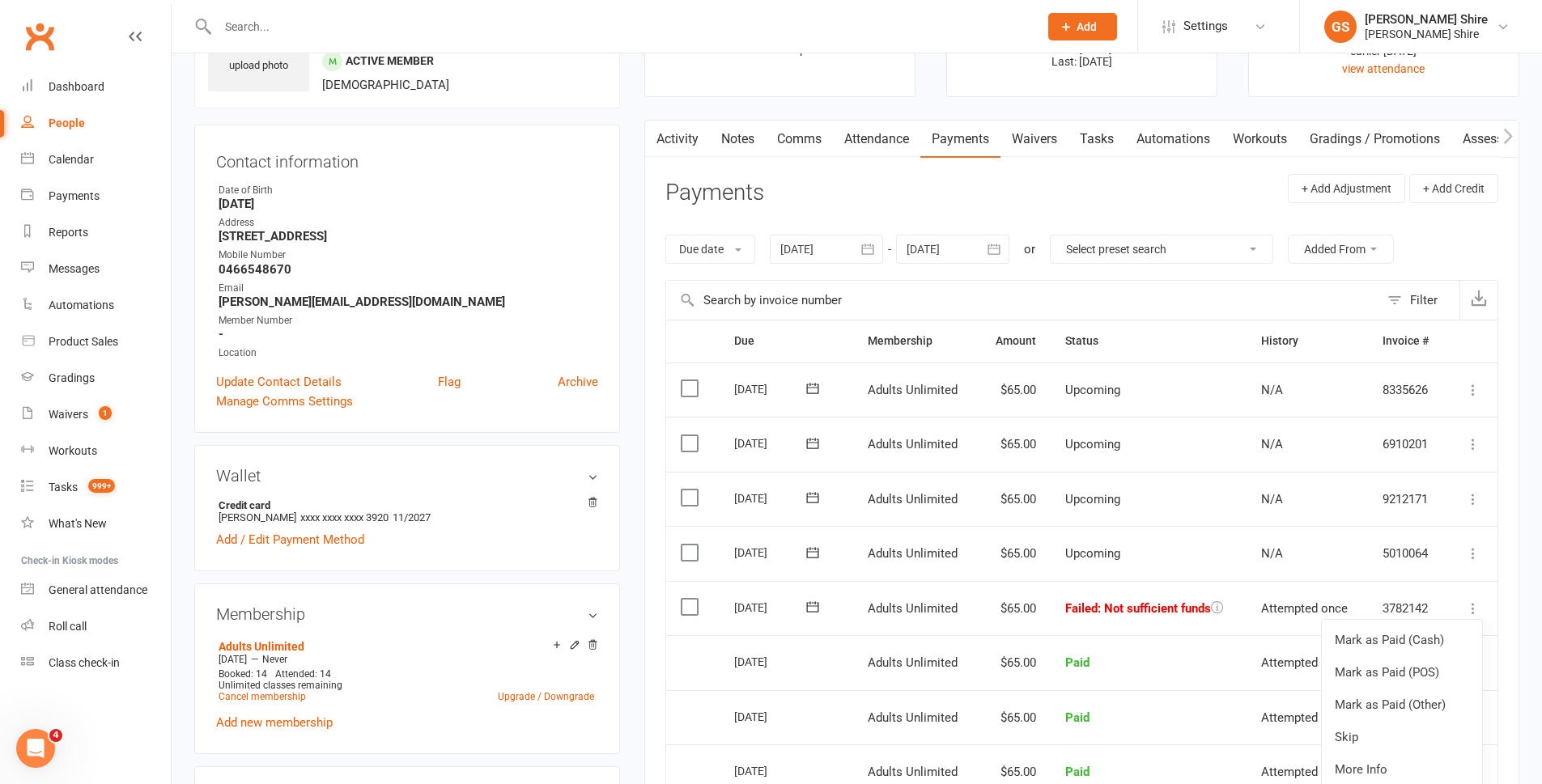
scroll to position [162, 0]
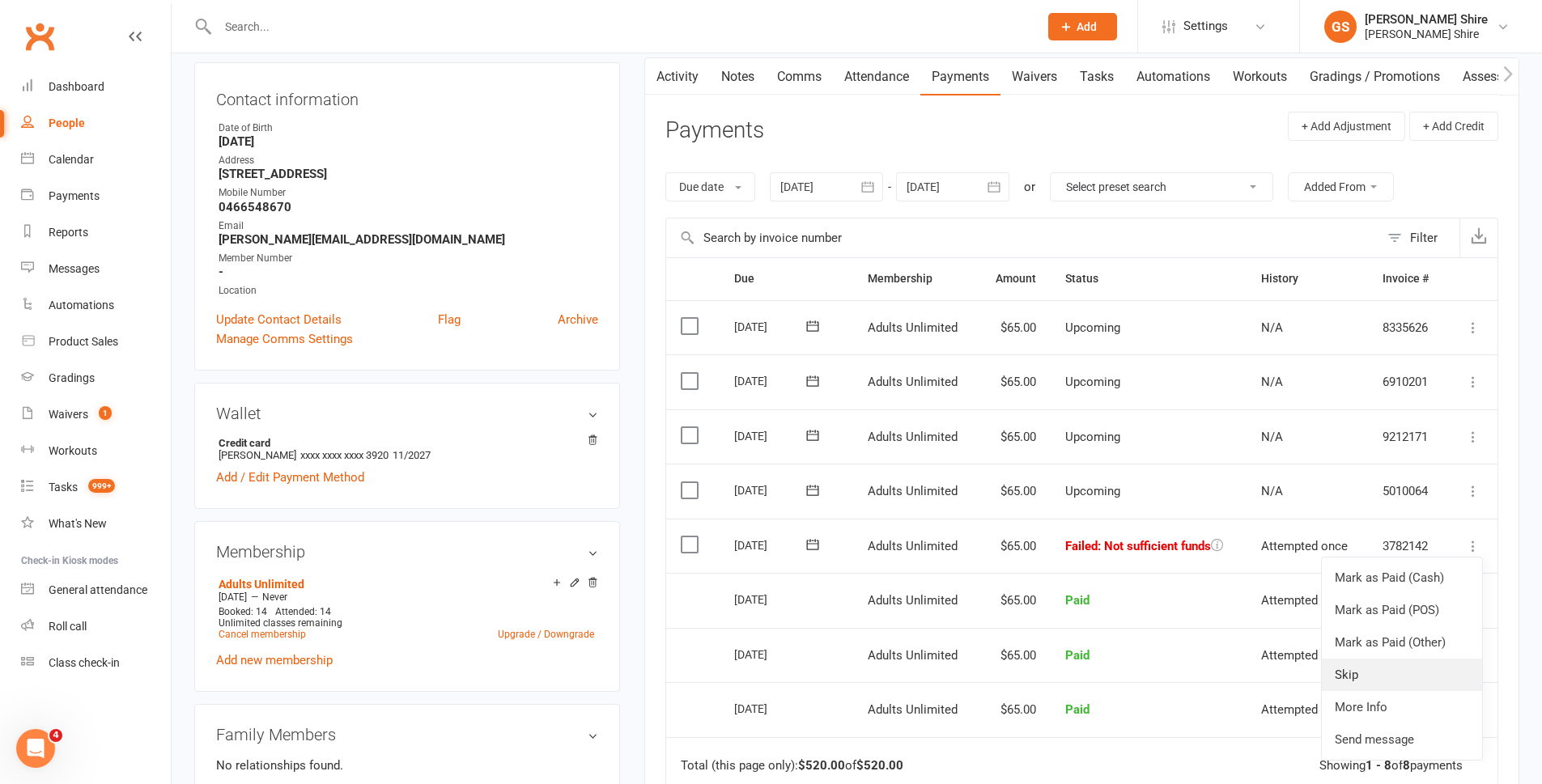
click at [1395, 669] on link "Skip" at bounding box center [1401, 675] width 160 height 32
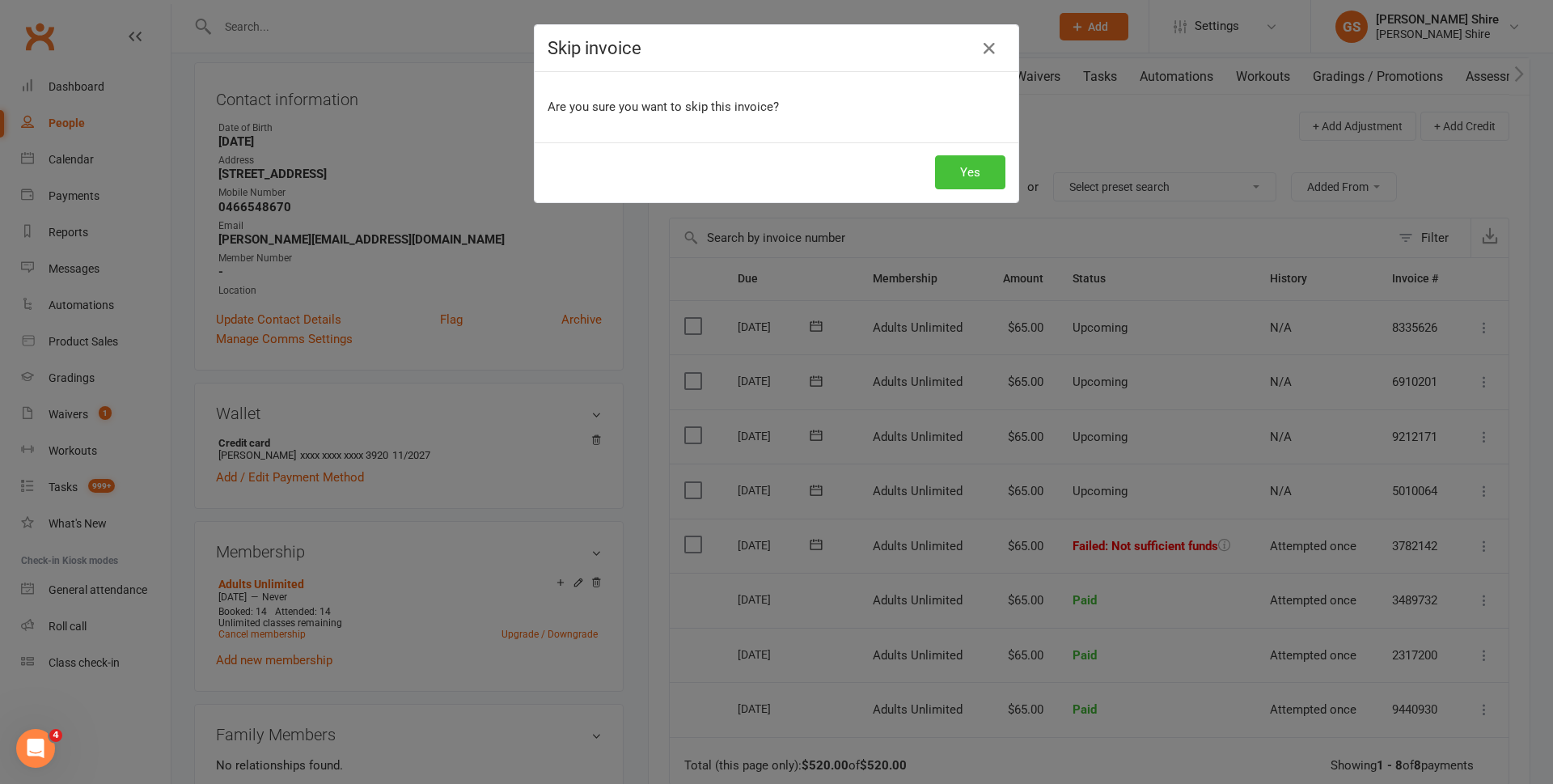
click at [958, 178] on button "Yes" at bounding box center [970, 172] width 71 height 34
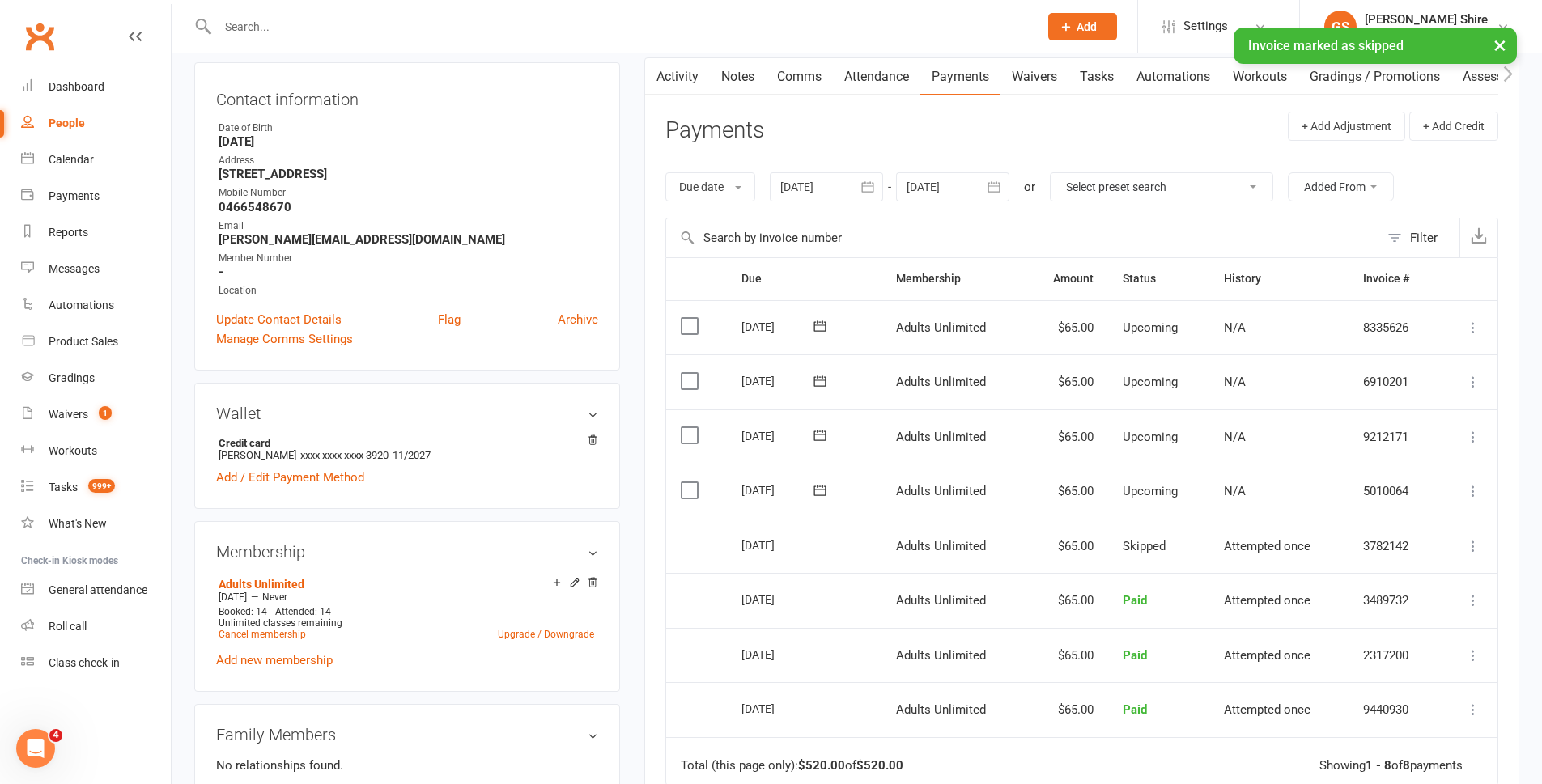
click at [1470, 493] on icon at bounding box center [1473, 490] width 16 height 16
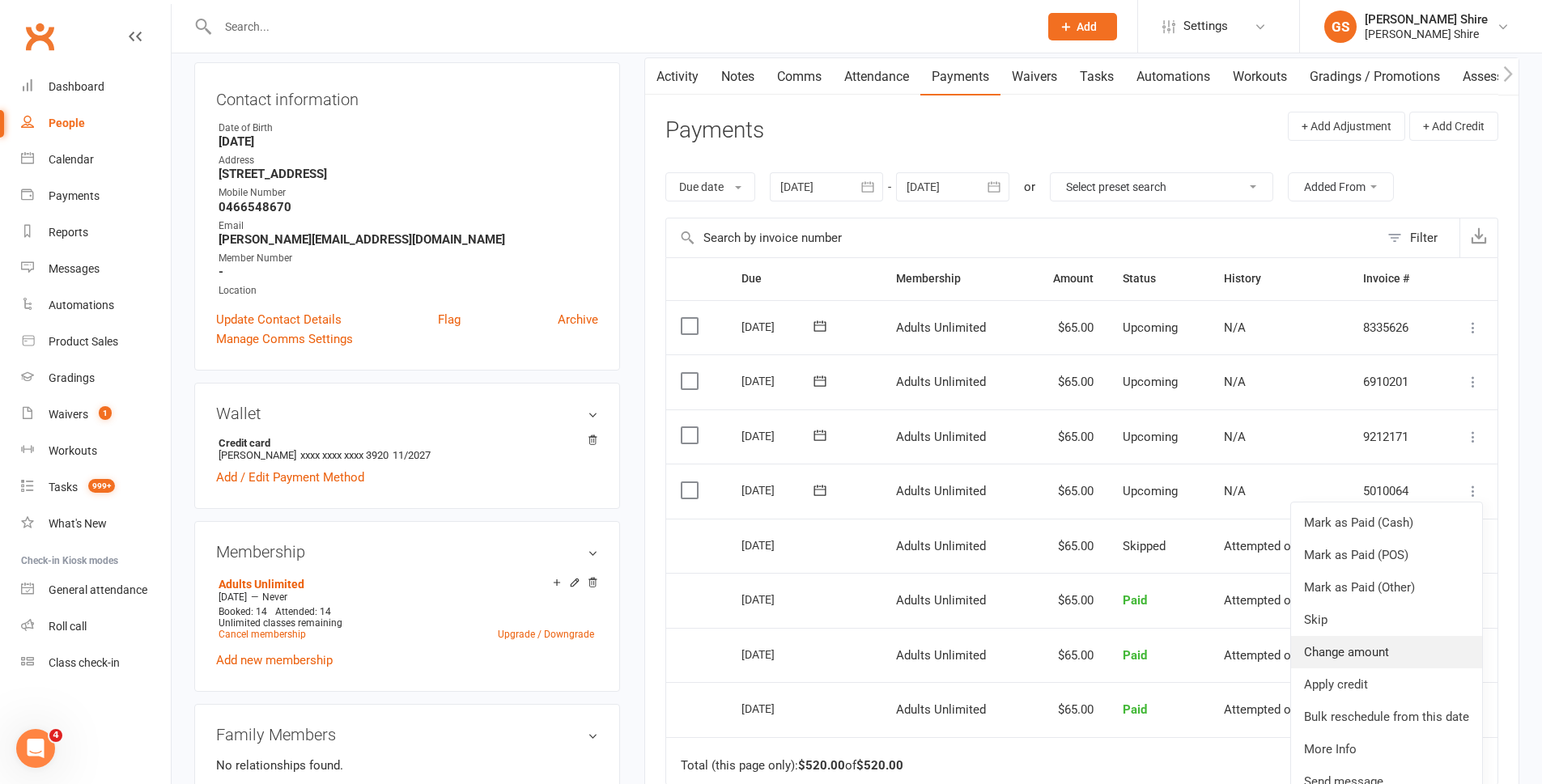
click at [1341, 657] on link "Change amount" at bounding box center [1386, 652] width 191 height 32
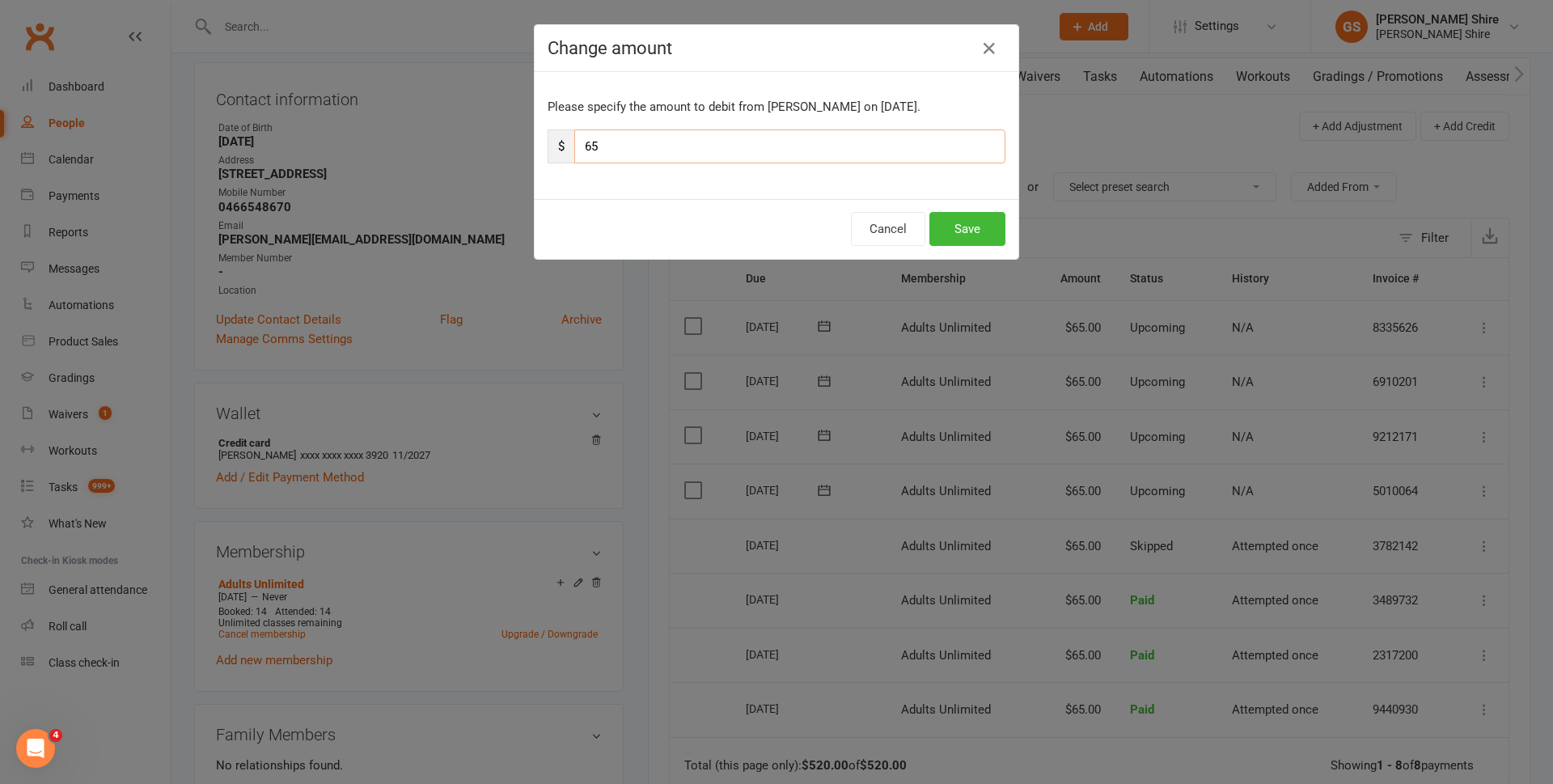
drag, startPoint x: 661, startPoint y: 156, endPoint x: 585, endPoint y: 156, distance: 76.0
click at [585, 156] on input "65" at bounding box center [790, 147] width 431 height 34
click at [600, 148] on input "65" at bounding box center [790, 147] width 431 height 34
type input "6"
type input "130"
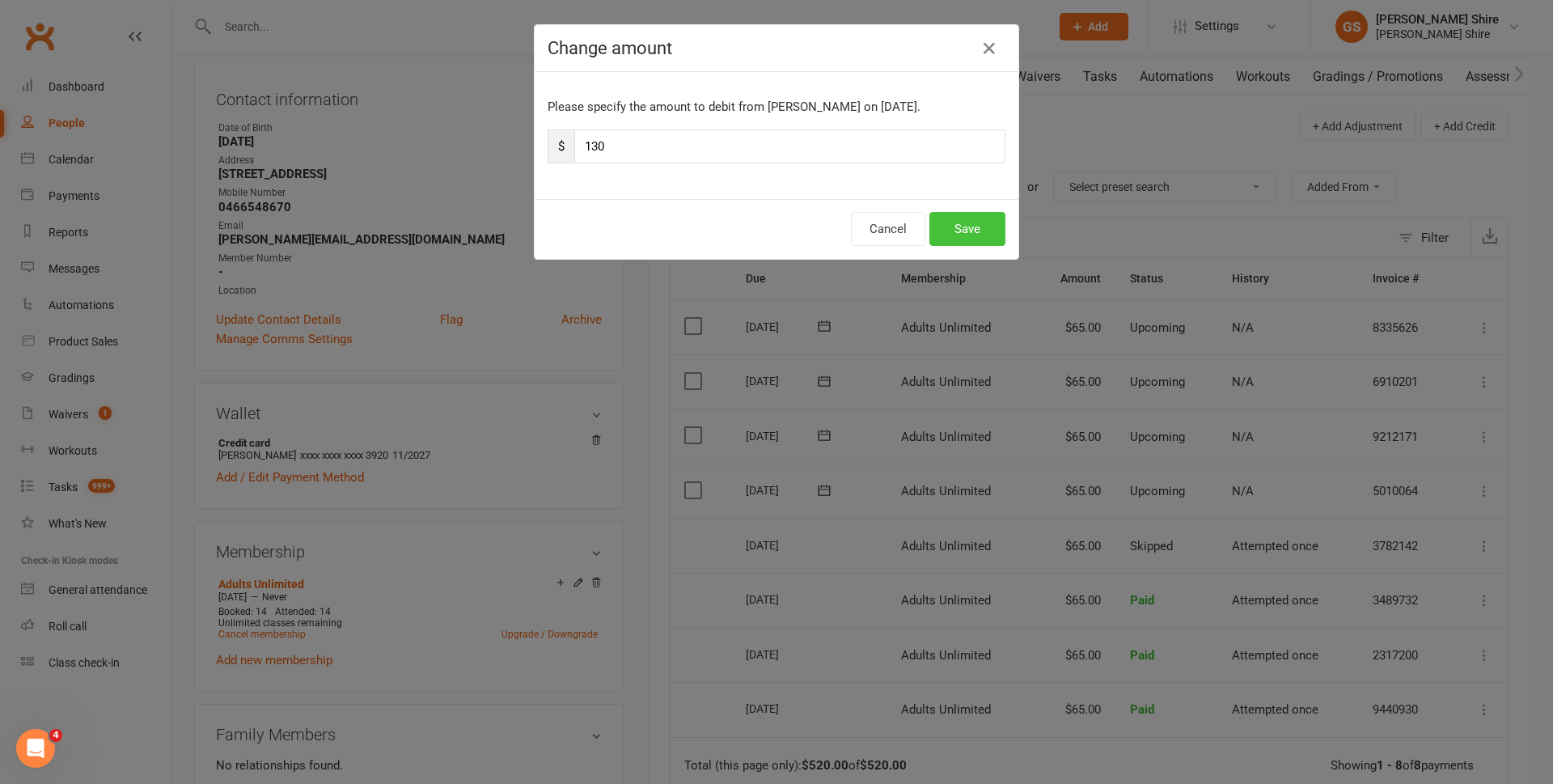
click at [958, 231] on button "Save" at bounding box center [968, 229] width 76 height 34
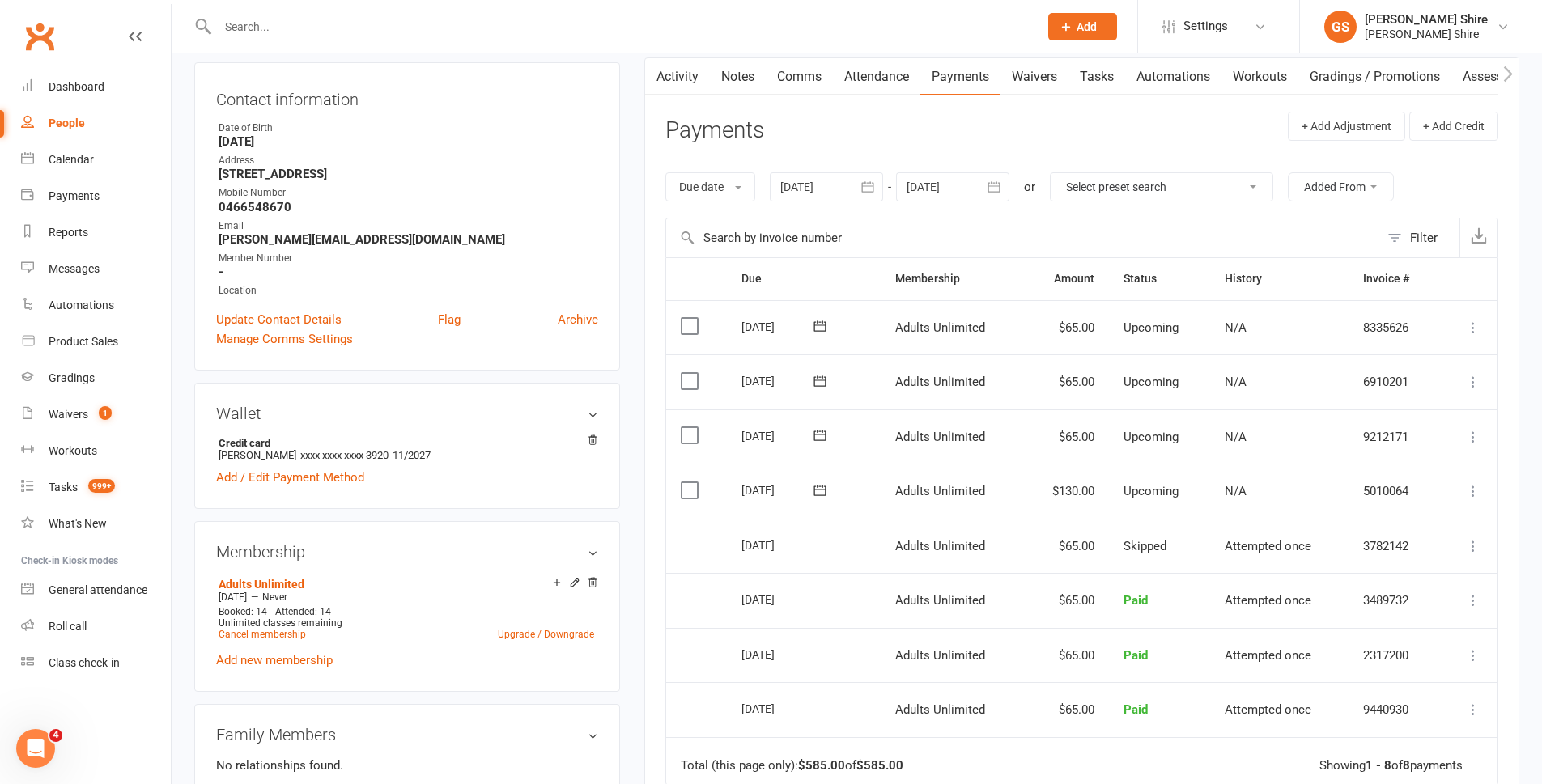
click at [458, 25] on input "text" at bounding box center [620, 26] width 814 height 23
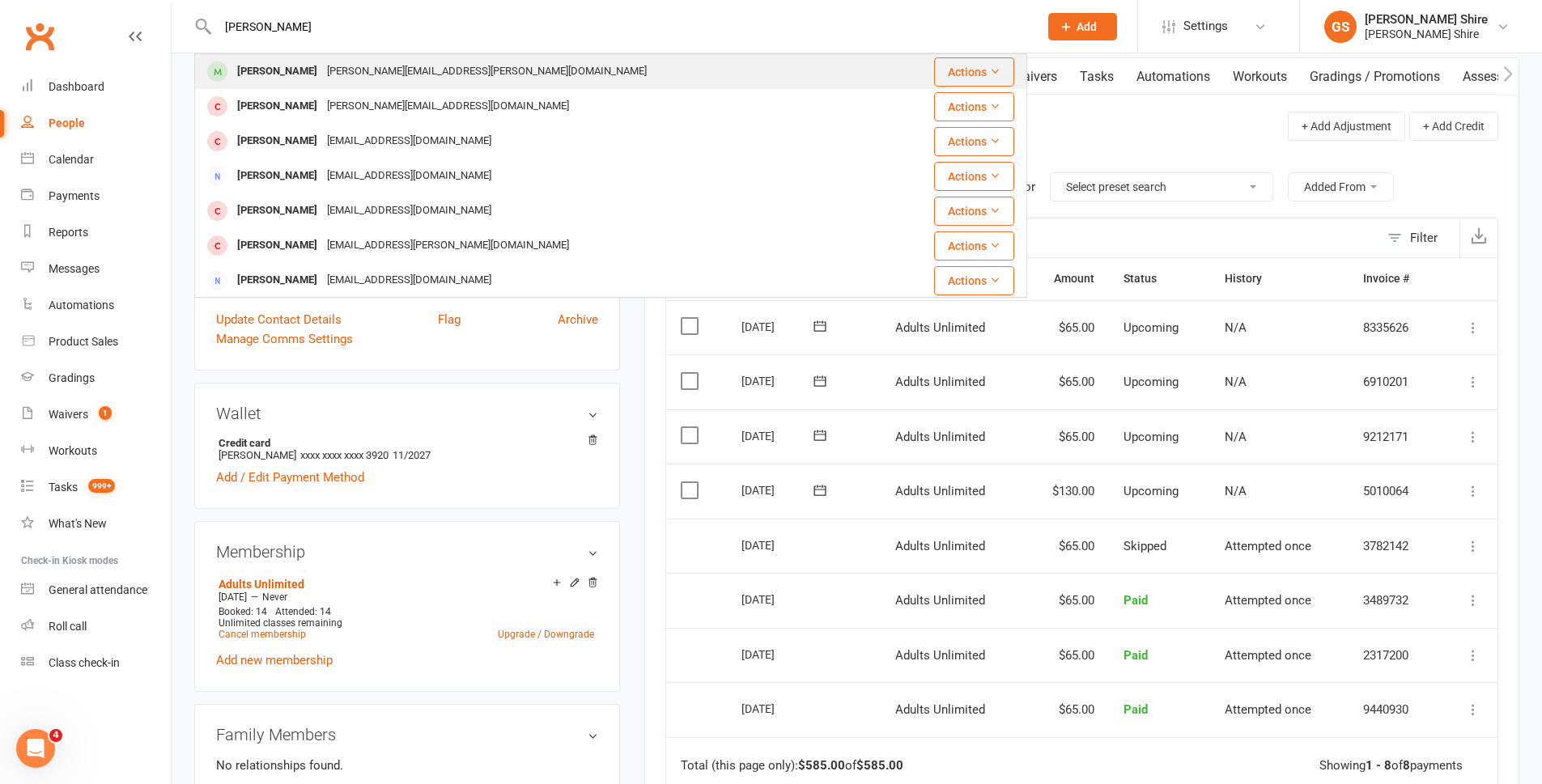
type input "[PERSON_NAME]"
click at [382, 67] on div "[PERSON_NAME][EMAIL_ADDRESS][PERSON_NAME][DOMAIN_NAME]" at bounding box center [486, 72] width 329 height 24
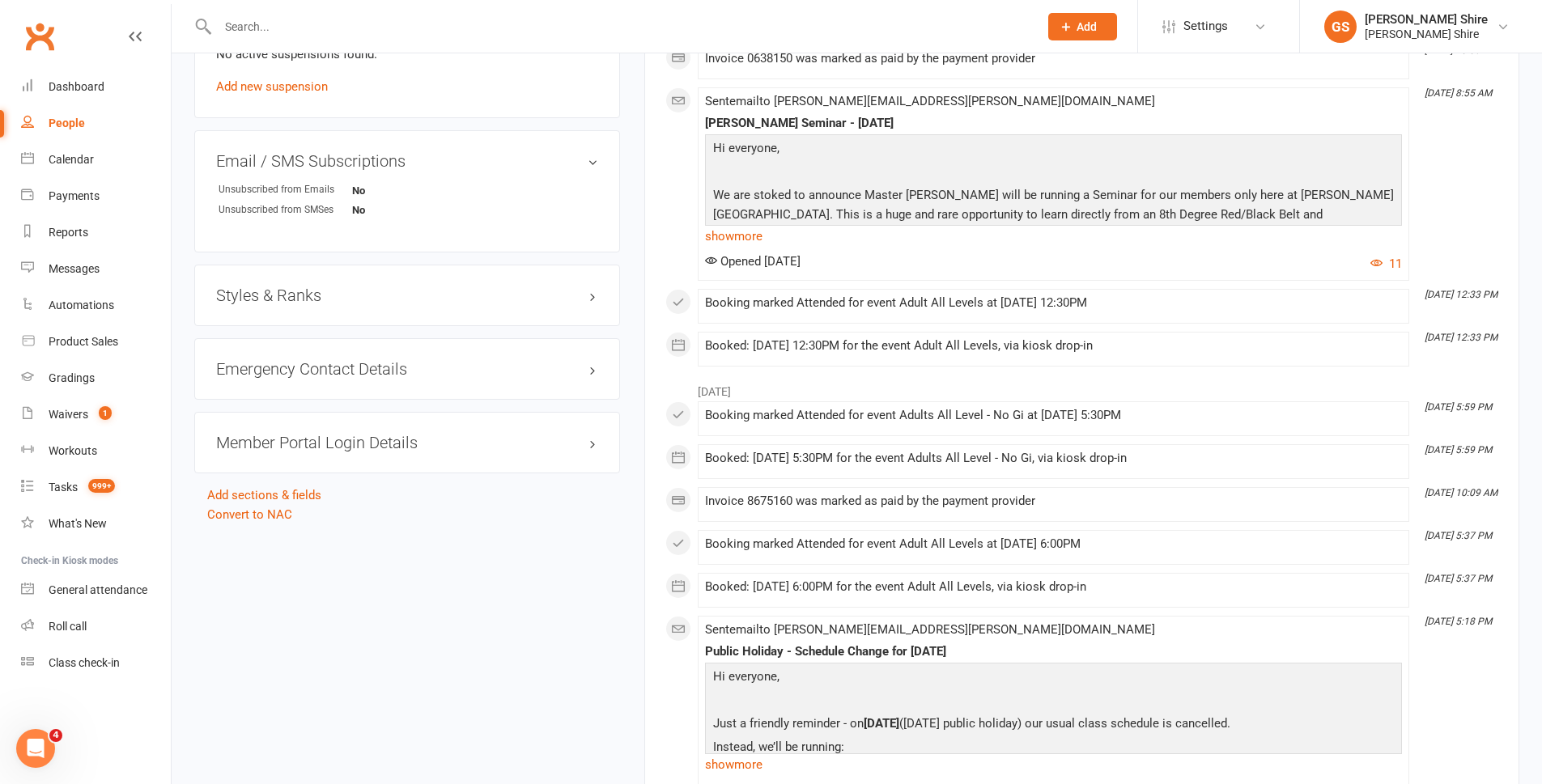
scroll to position [1011, 0]
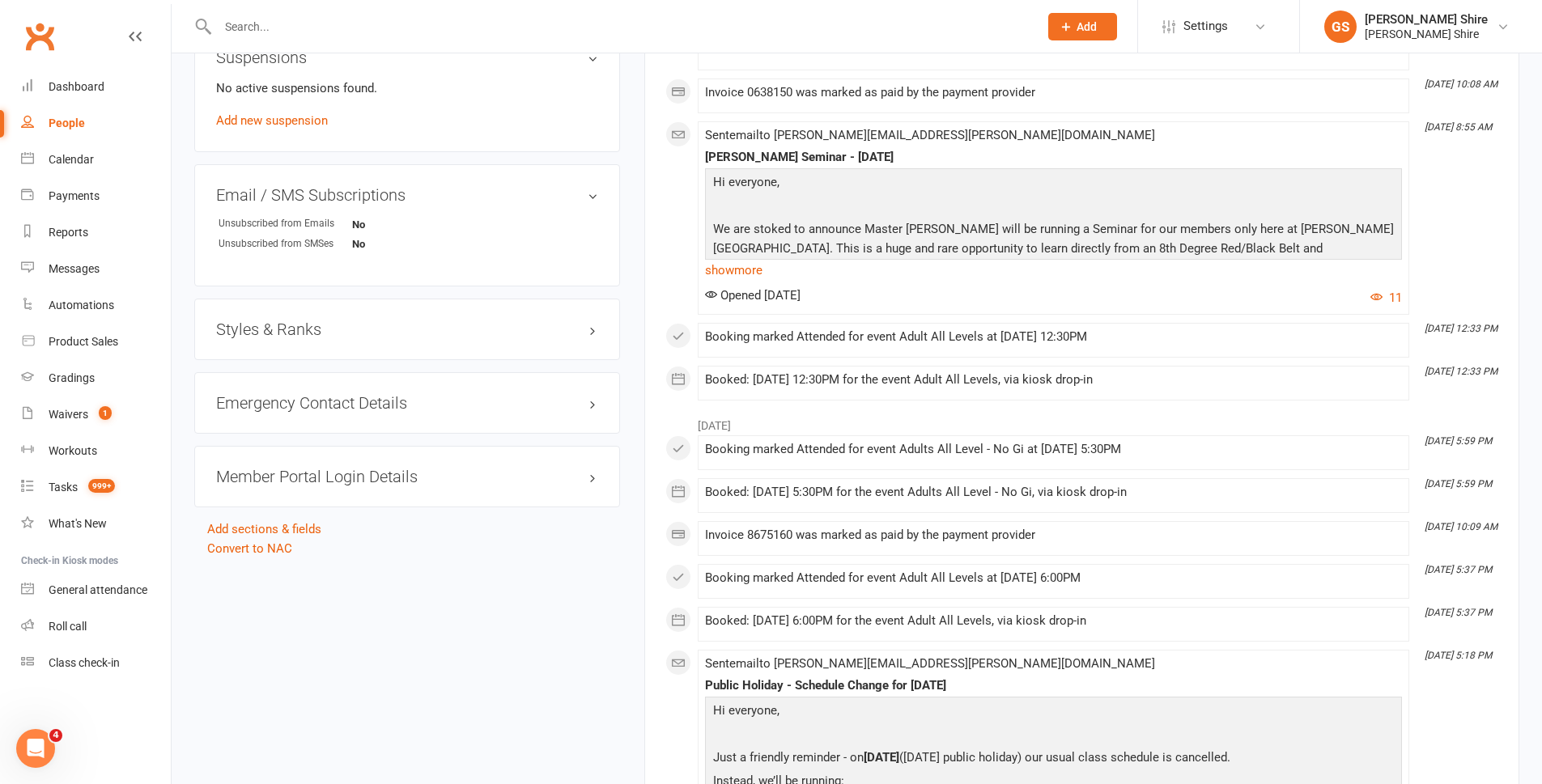
click at [295, 320] on h3 "Styles & Ranks" at bounding box center [406, 328] width 382 height 18
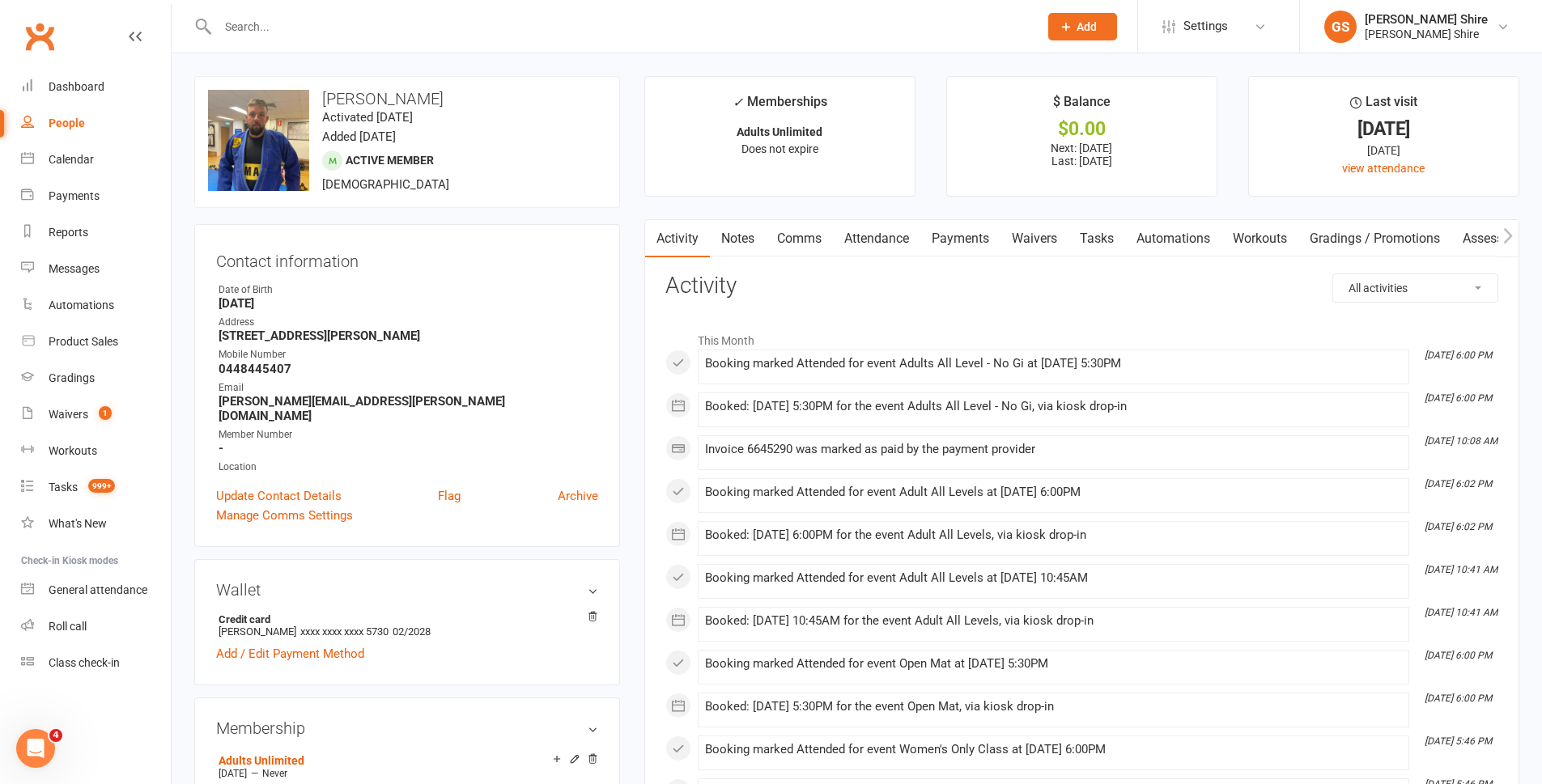
scroll to position [0, 1]
click at [973, 236] on link "Payments" at bounding box center [959, 238] width 80 height 37
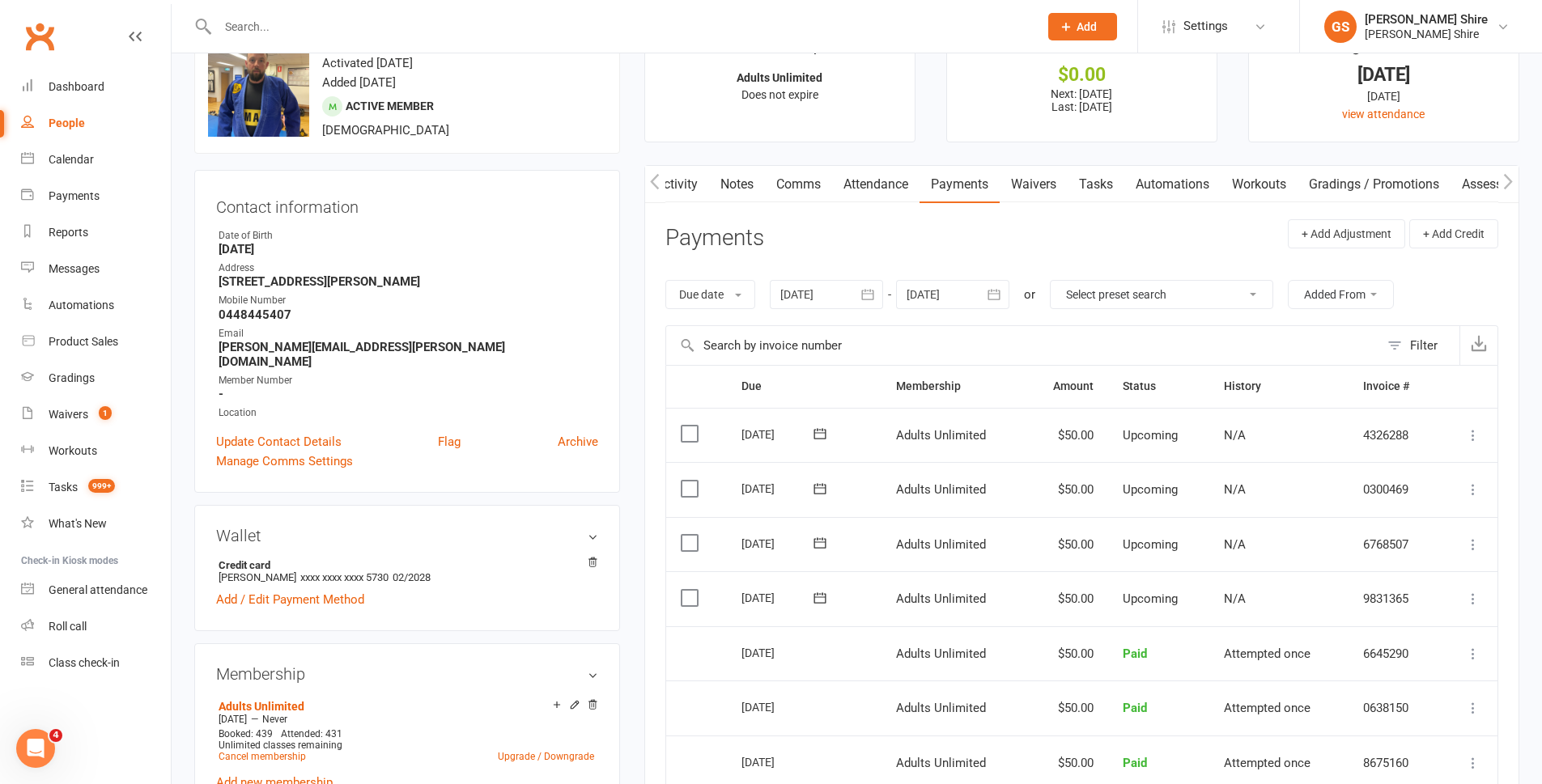
scroll to position [35, 0]
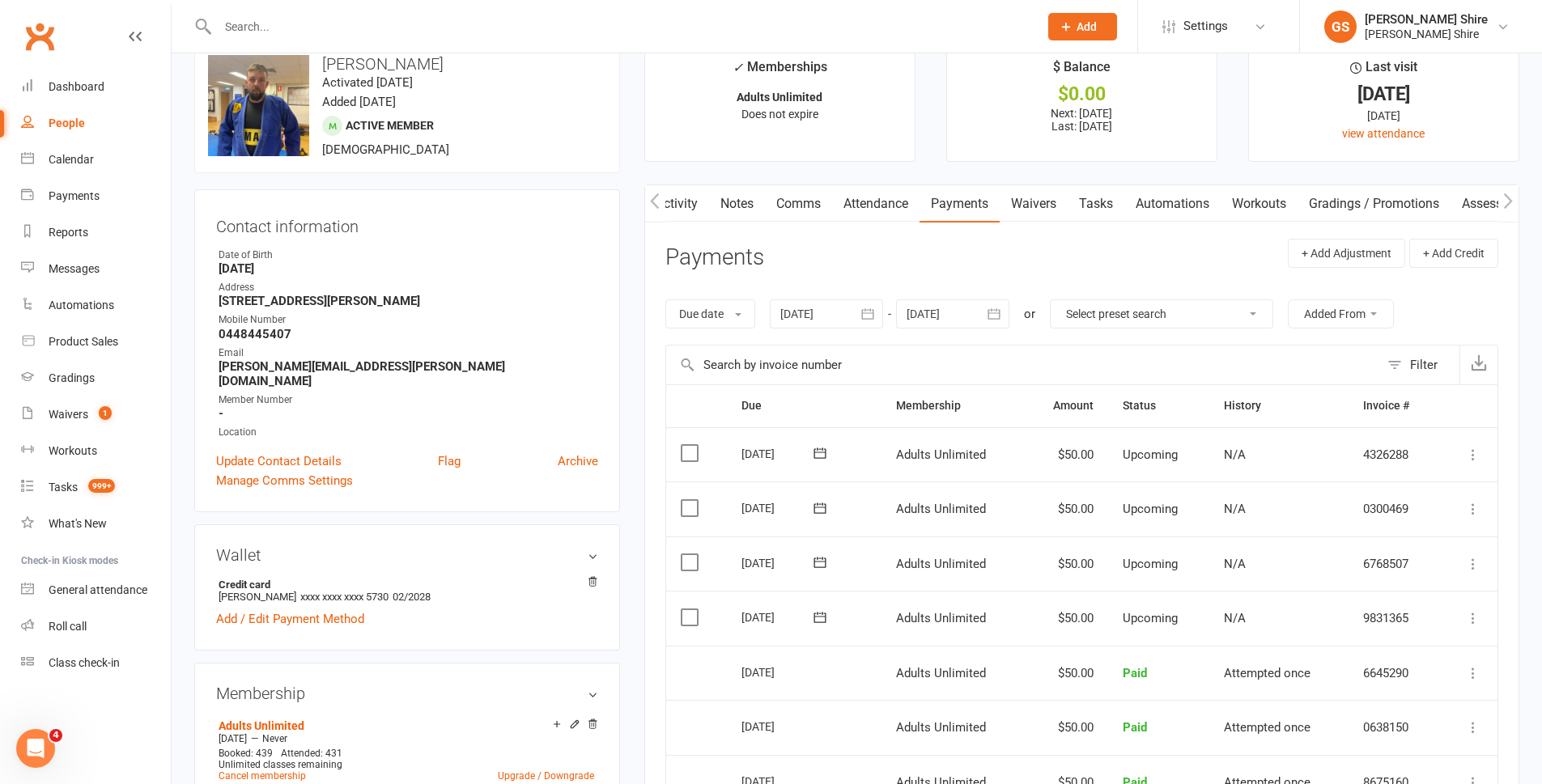
click at [1040, 211] on link "Waivers" at bounding box center [1033, 204] width 68 height 37
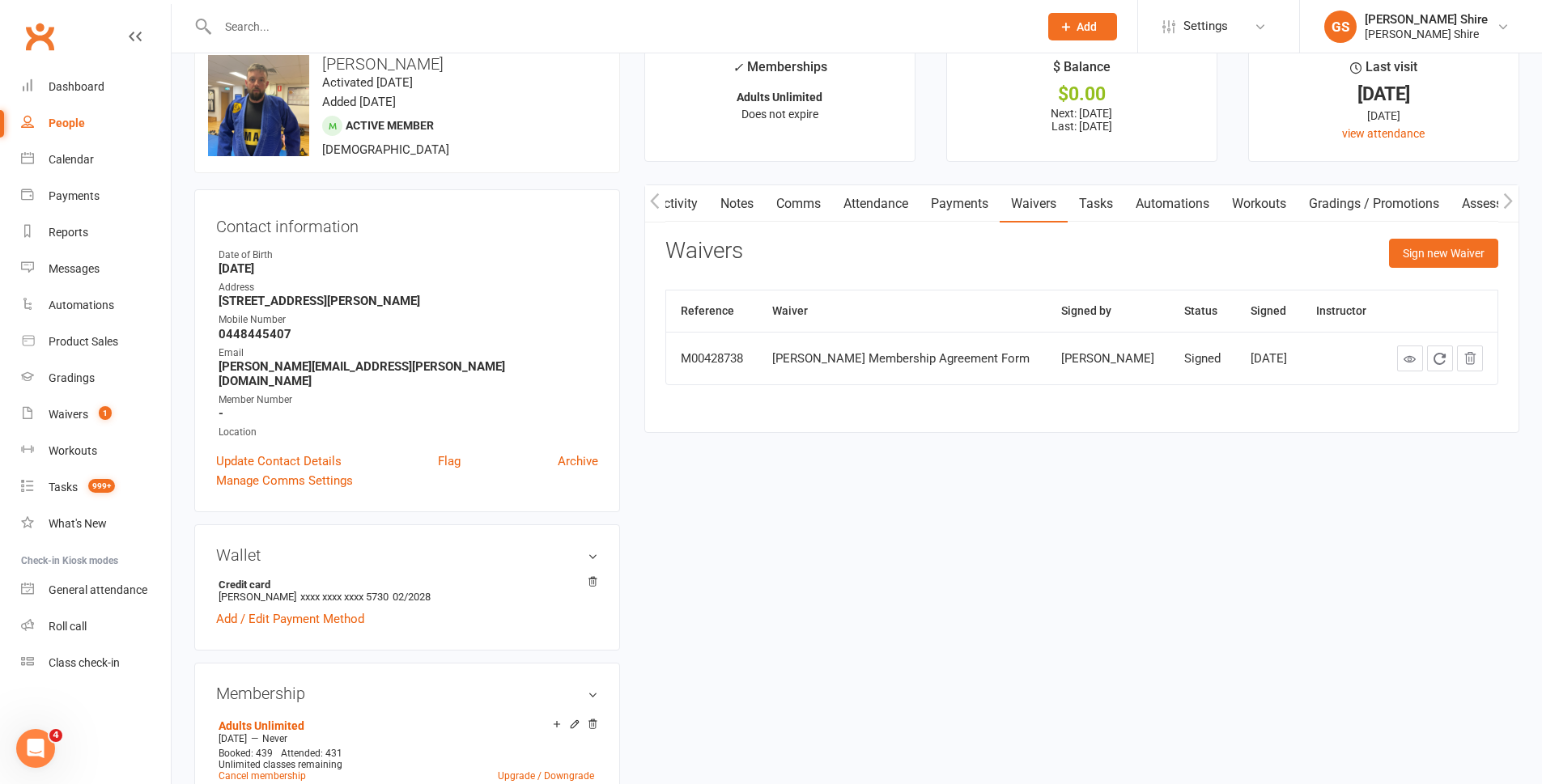
click at [860, 205] on link "Attendance" at bounding box center [875, 204] width 88 height 37
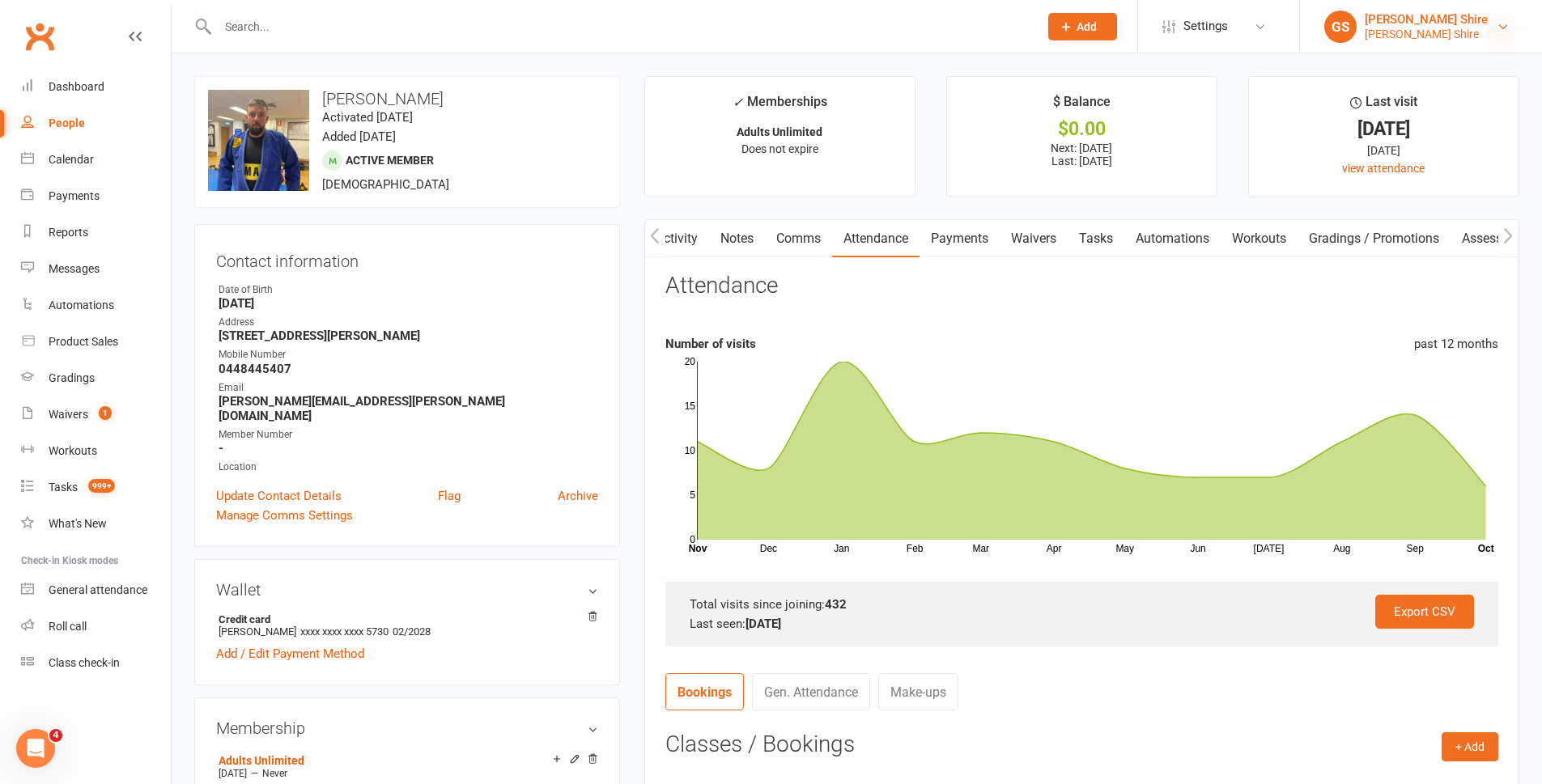
click at [1497, 29] on icon at bounding box center [1502, 26] width 13 height 13
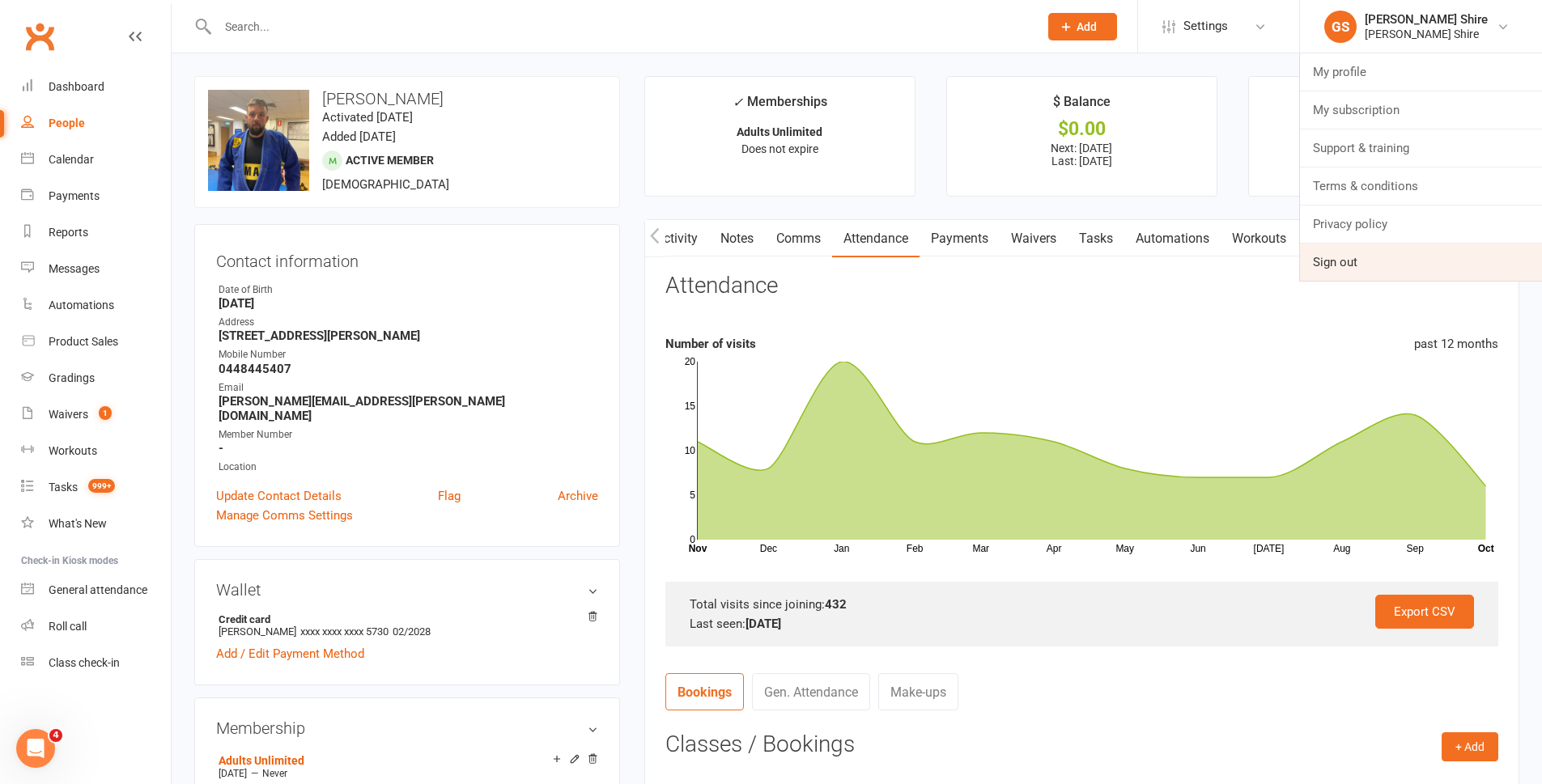
click at [1347, 266] on link "Sign out" at bounding box center [1421, 262] width 242 height 37
